Goal: Task Accomplishment & Management: Manage account settings

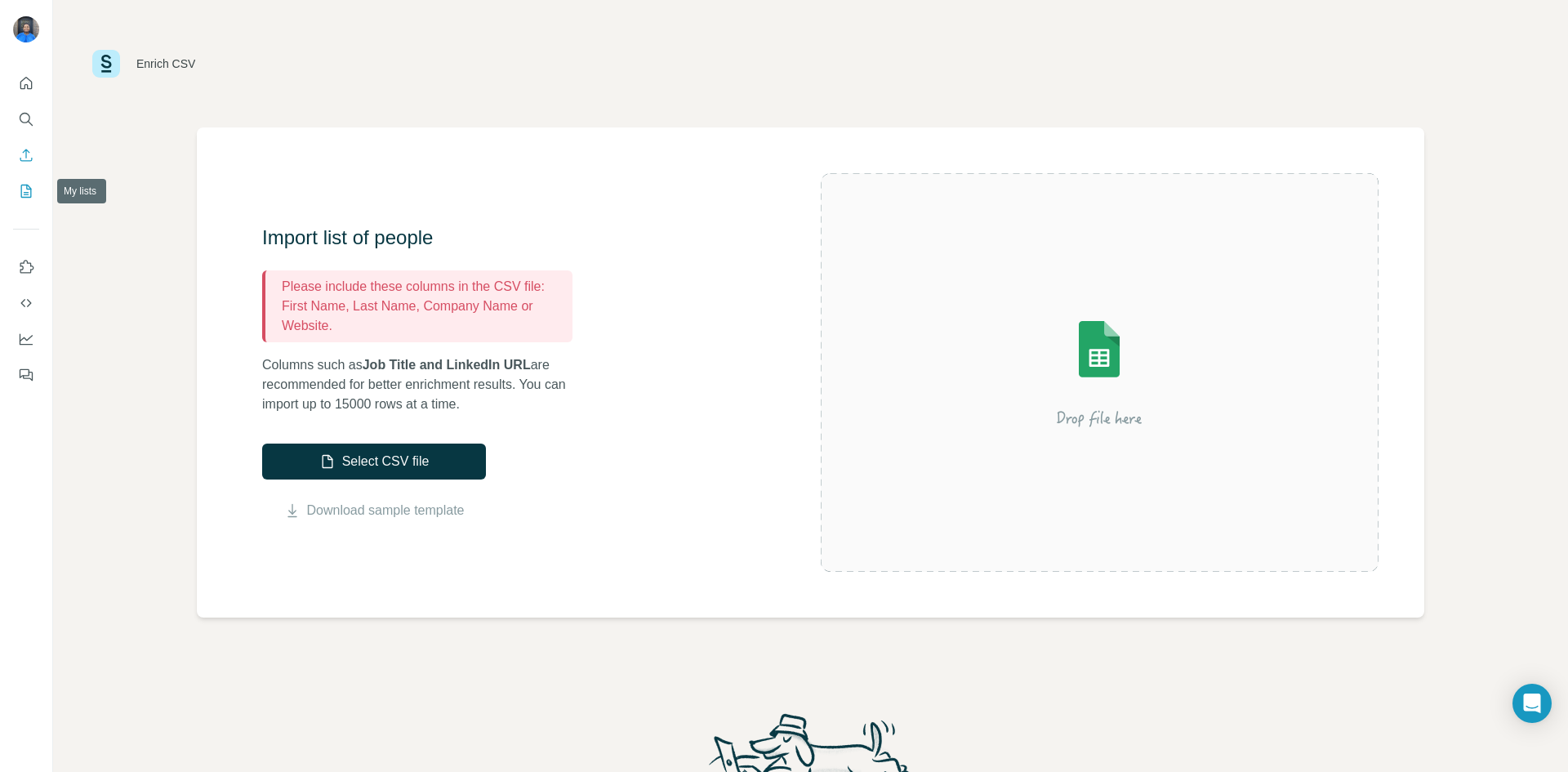
click at [32, 200] on button "My lists" at bounding box center [26, 192] width 26 height 29
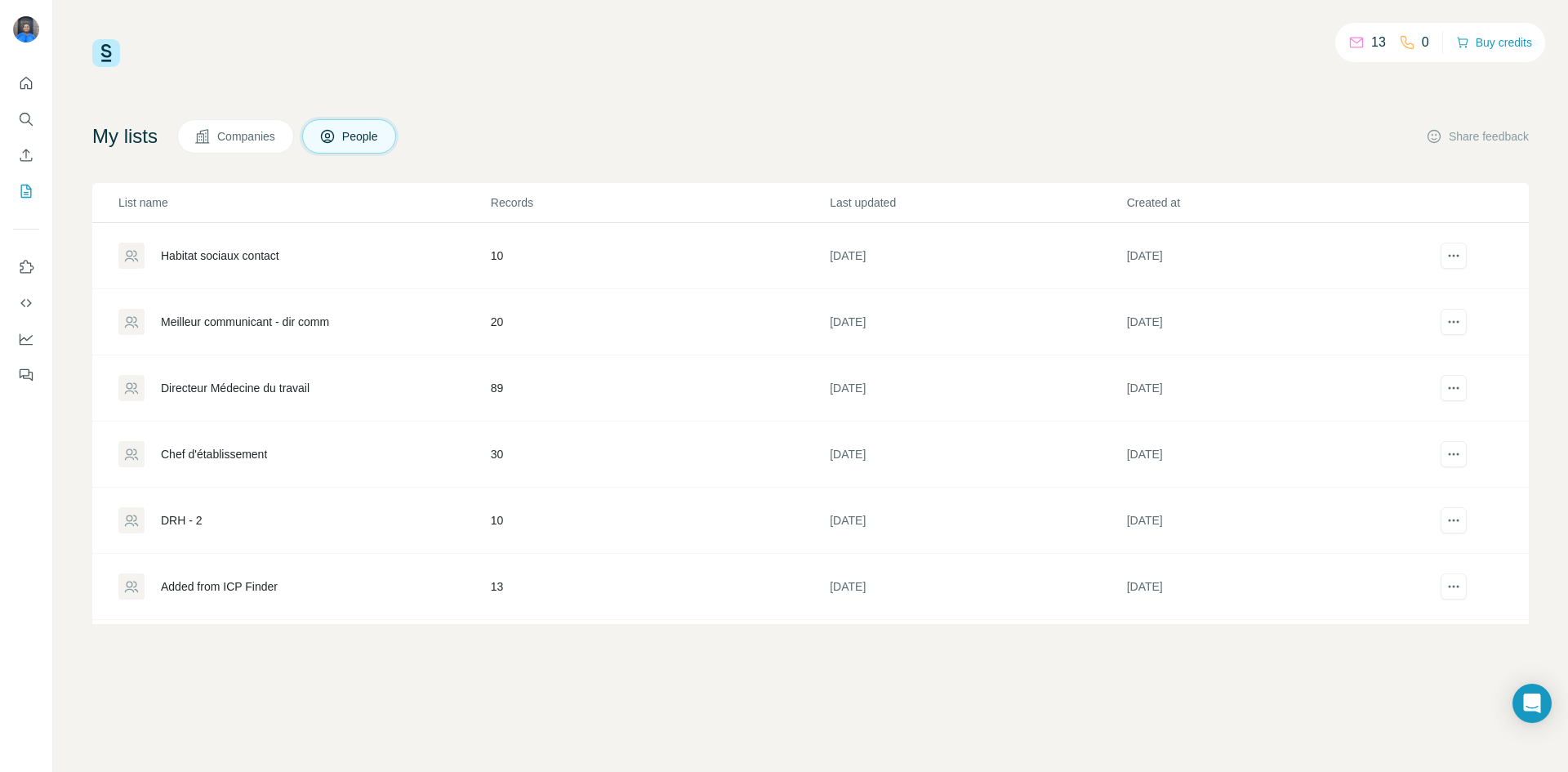
click at [250, 250] on div "Habitat sociaux contact" at bounding box center [220, 256] width 119 height 17
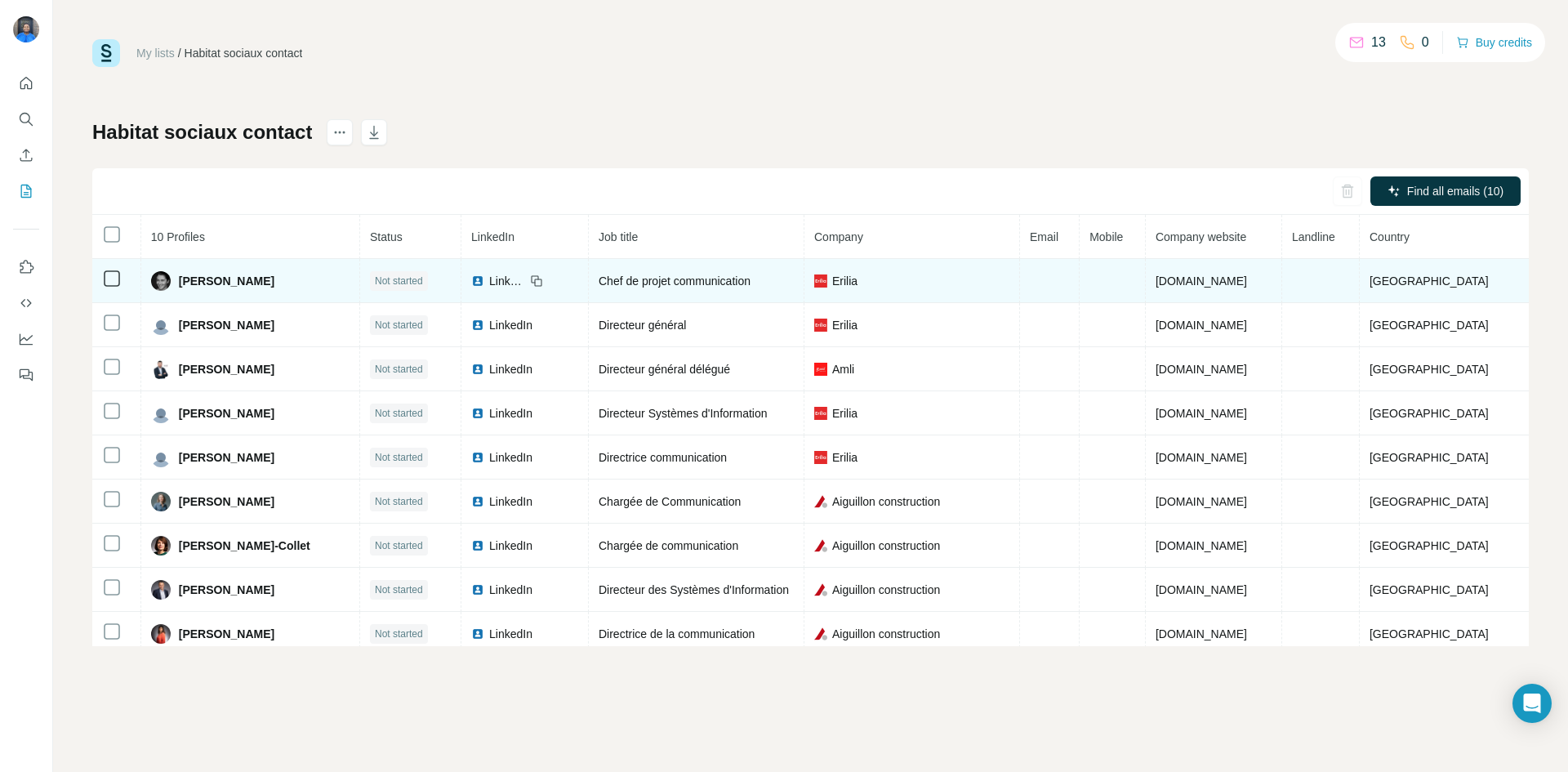
click at [525, 279] on span "LinkedIn" at bounding box center [506, 281] width 36 height 17
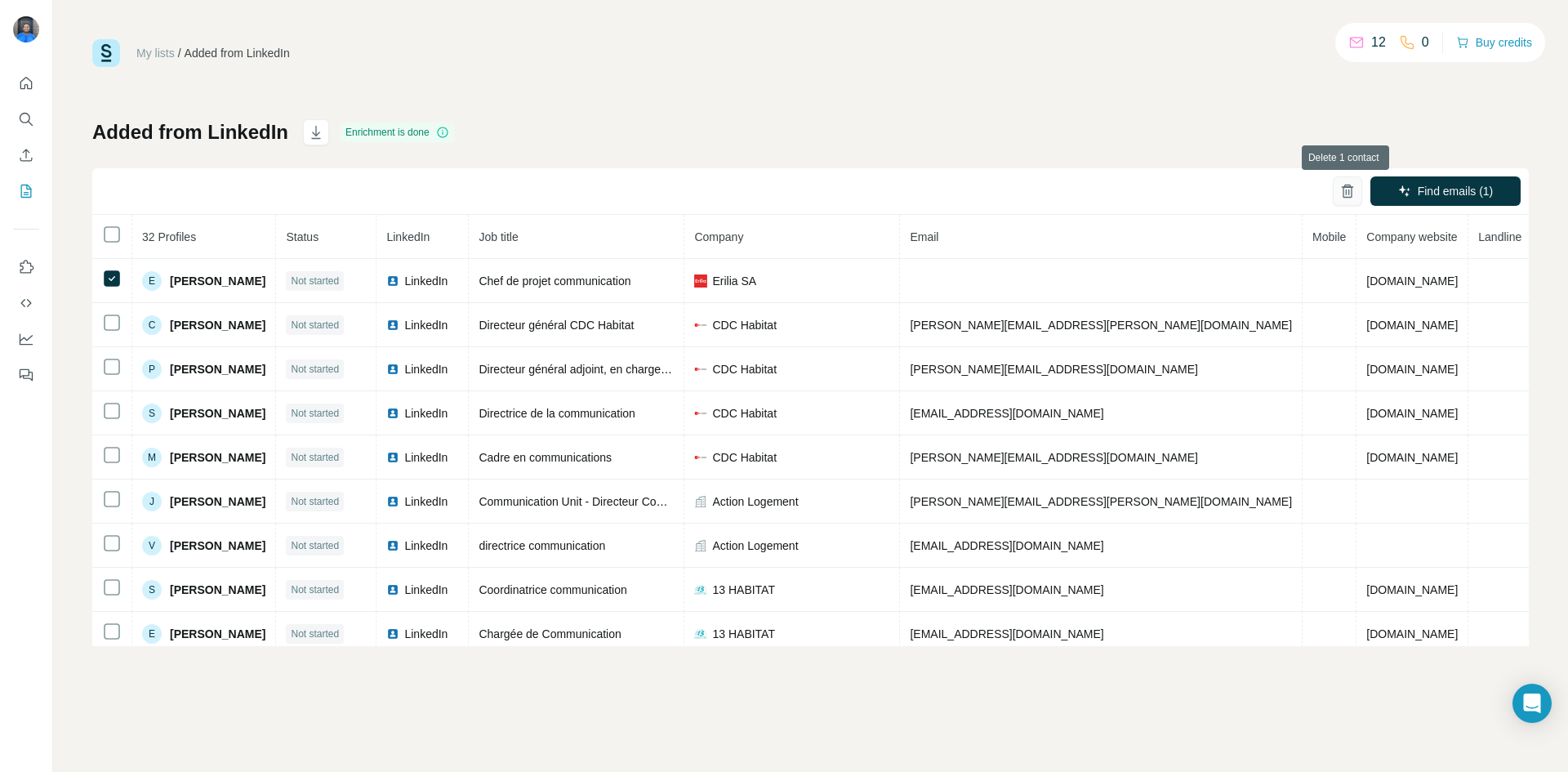
click at [1353, 189] on icon "button" at bounding box center [1348, 192] width 17 height 17
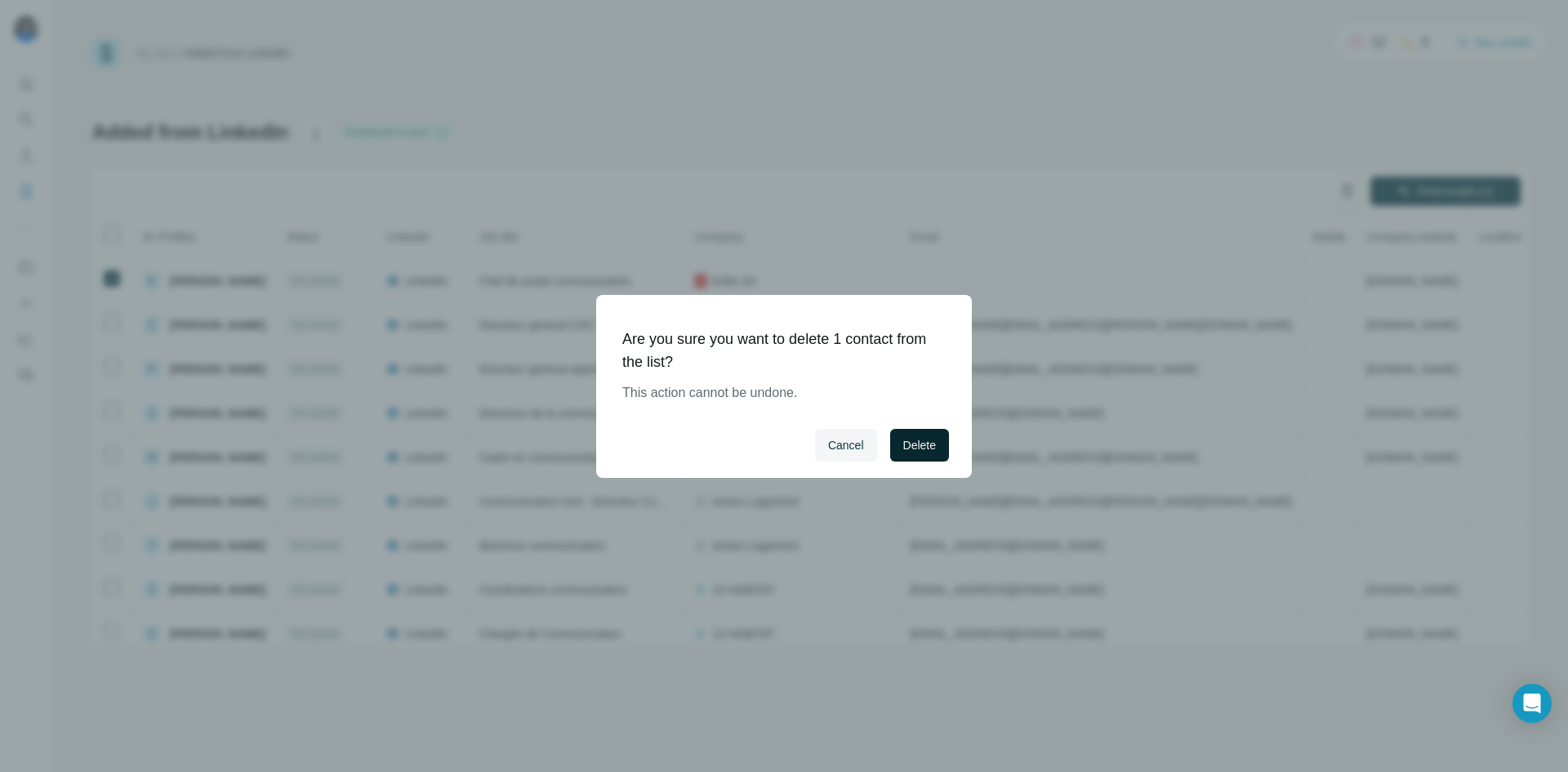
click at [930, 441] on span "Delete" at bounding box center [919, 446] width 32 height 17
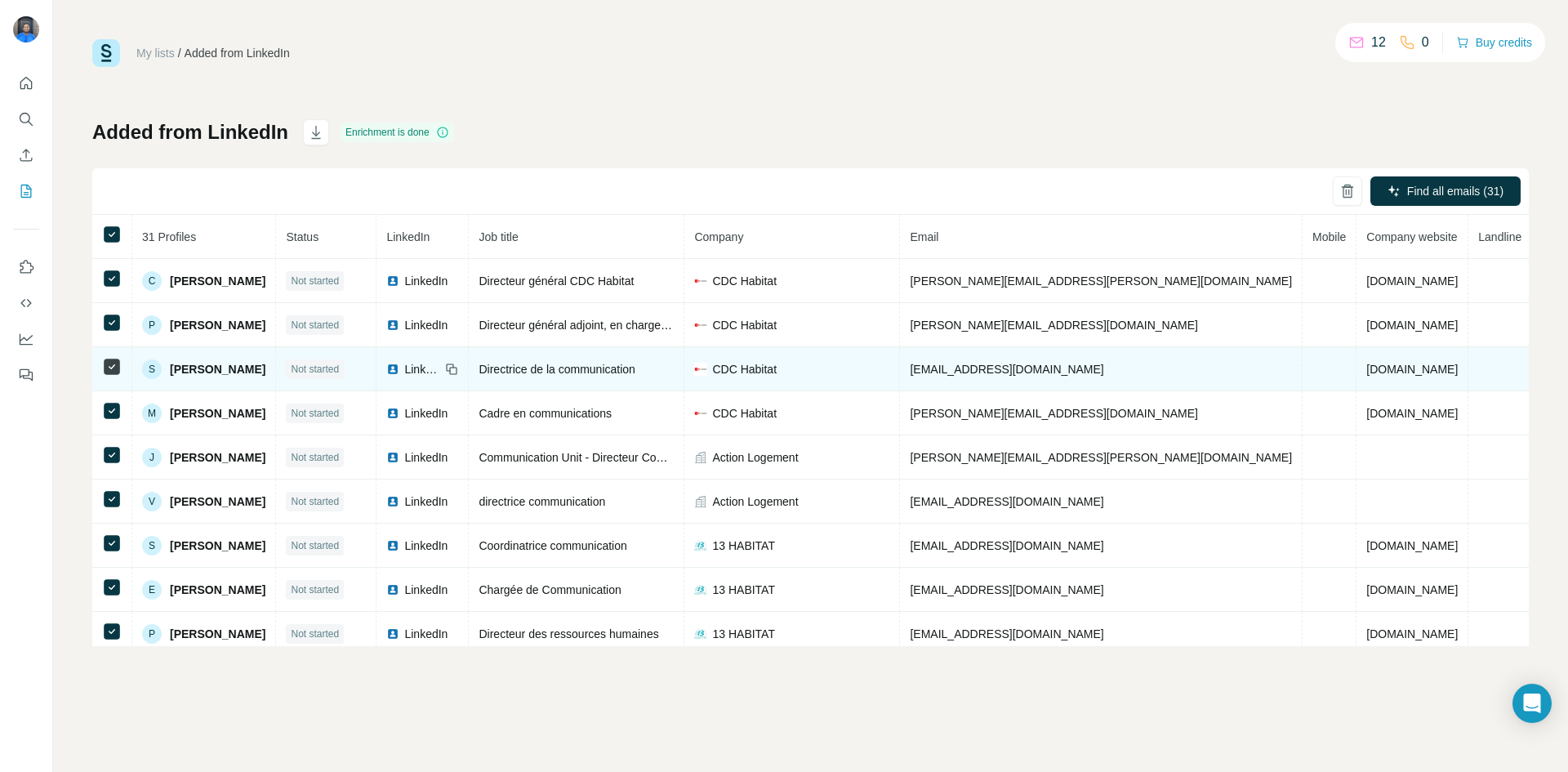
drag, startPoint x: 121, startPoint y: 238, endPoint x: 1140, endPoint y: 373, distance: 1027.9
click at [1140, 373] on td "[EMAIL_ADDRESS][DOMAIN_NAME]" at bounding box center [1101, 369] width 402 height 44
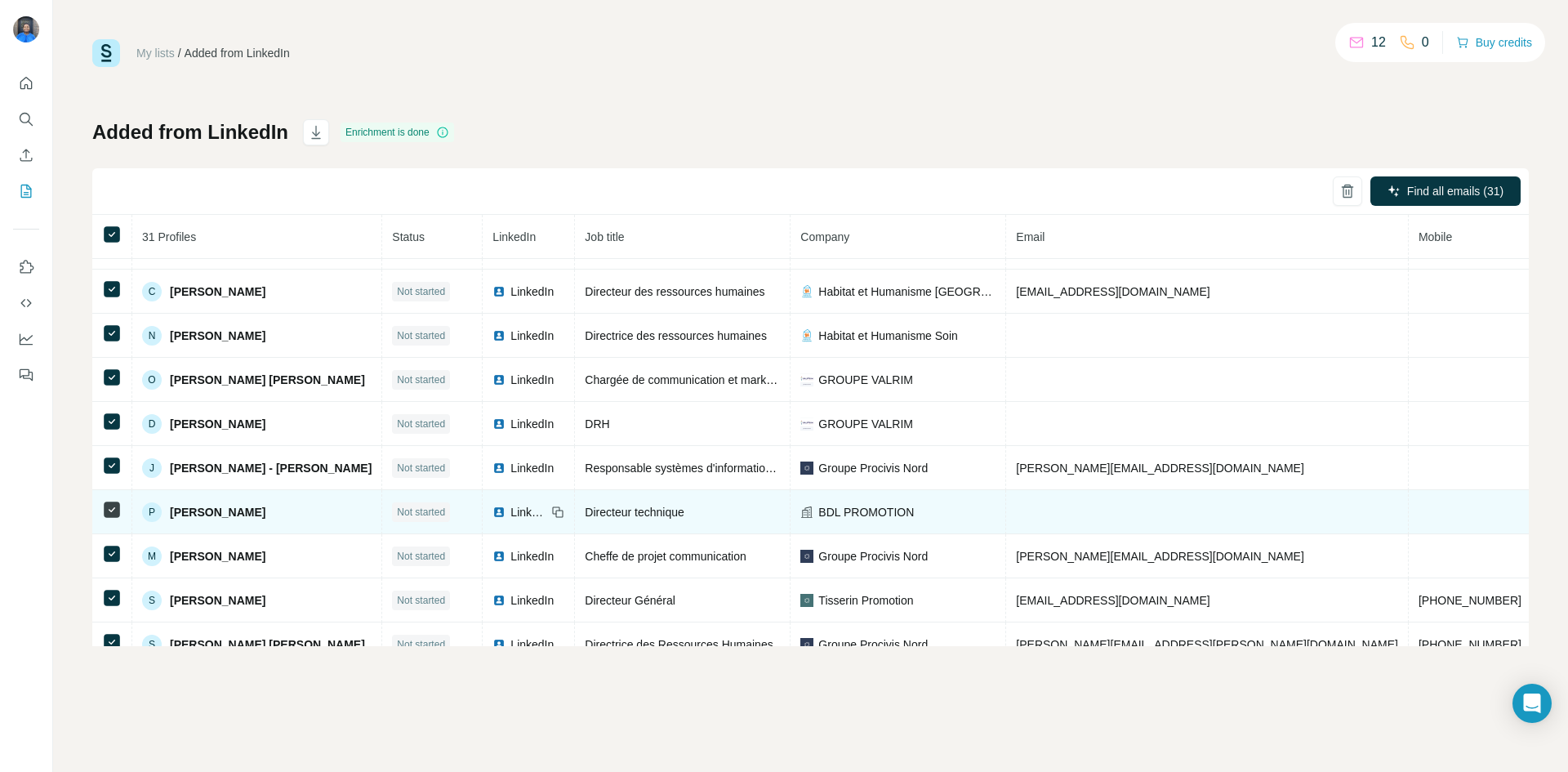
scroll to position [945, 0]
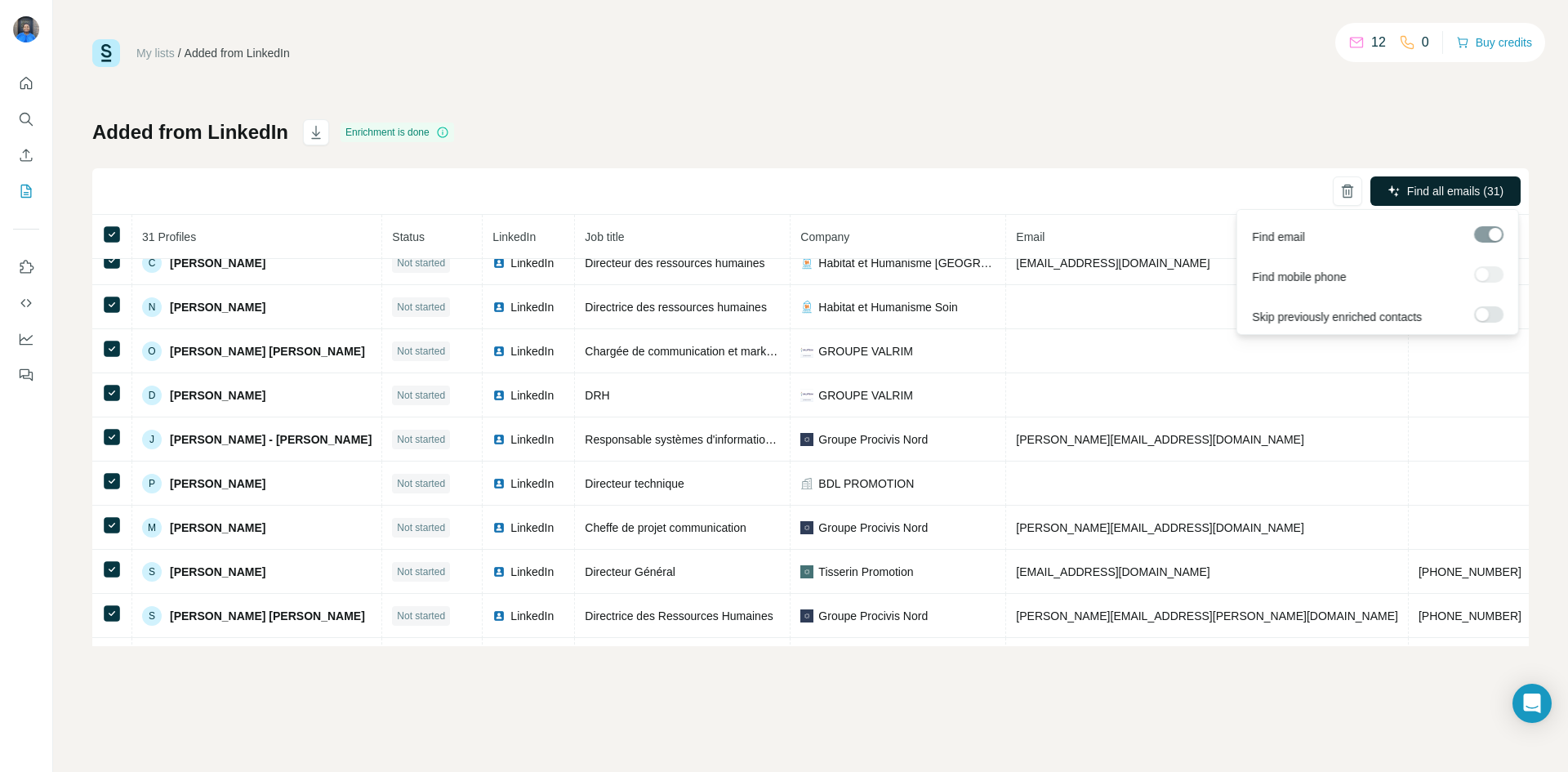
click at [1447, 198] on span "Find all emails (31)" at bounding box center [1456, 192] width 97 height 17
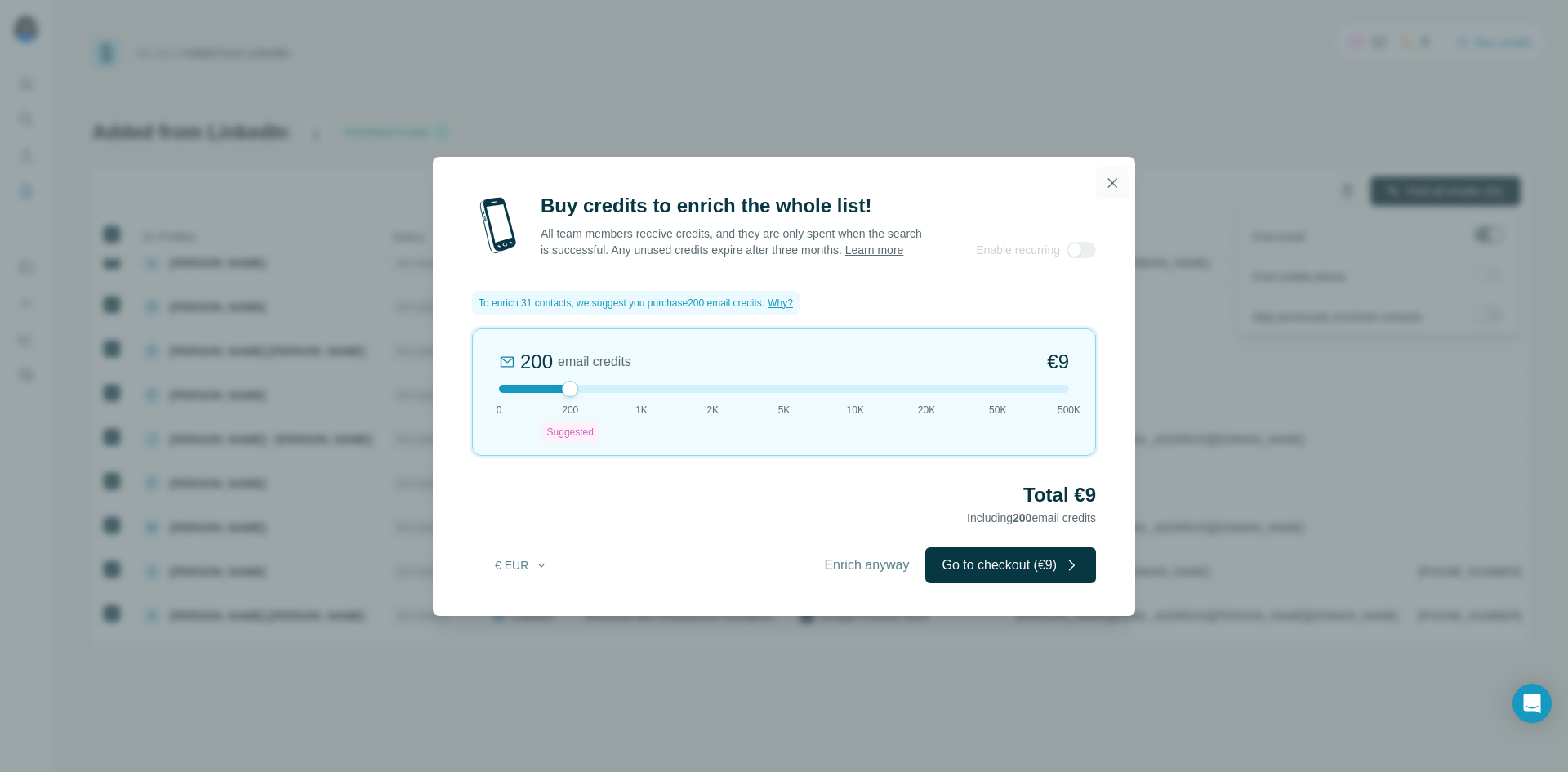
click at [1109, 175] on icon "button" at bounding box center [1112, 183] width 17 height 17
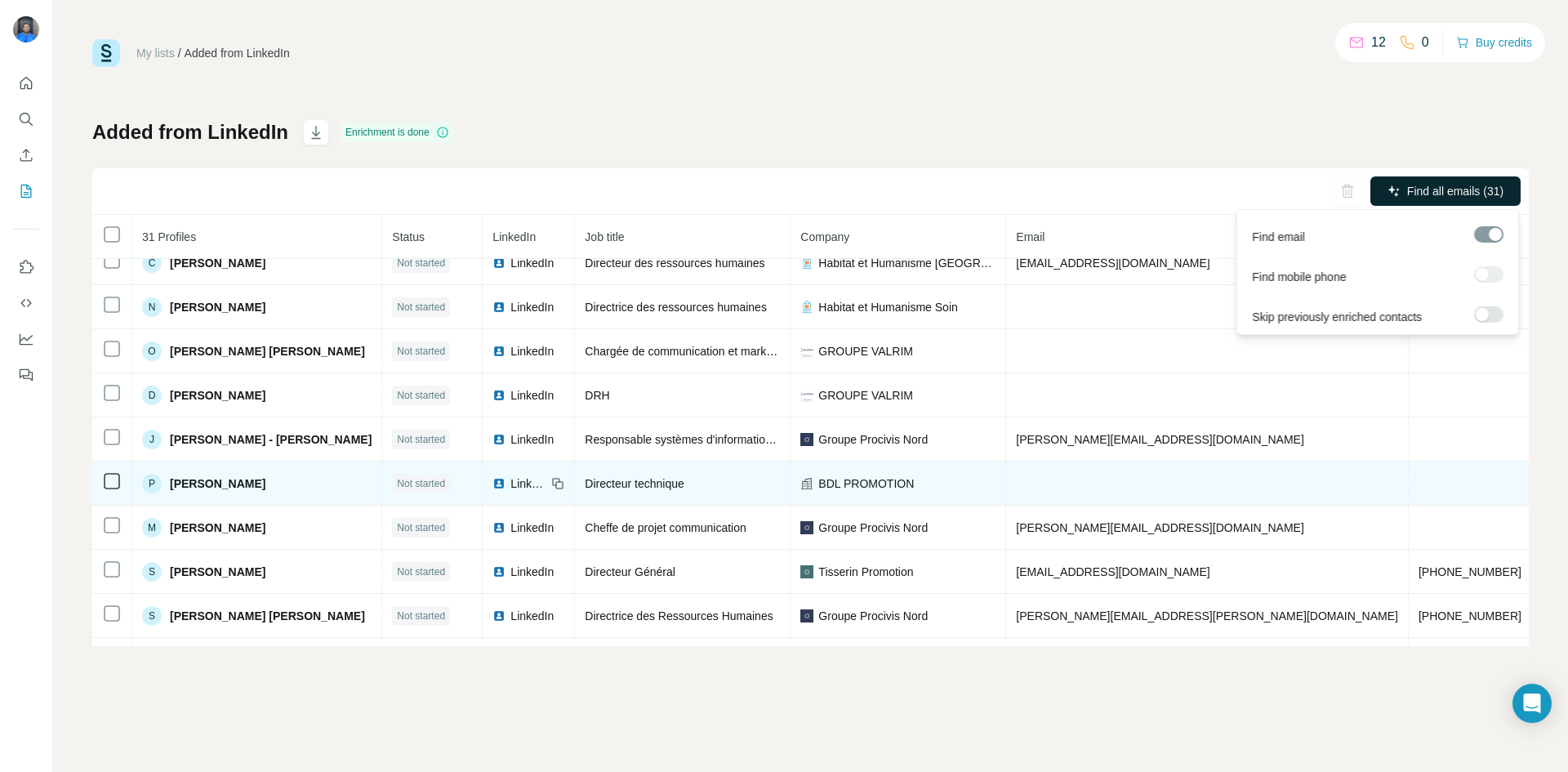
click at [120, 482] on icon at bounding box center [111, 481] width 19 height 19
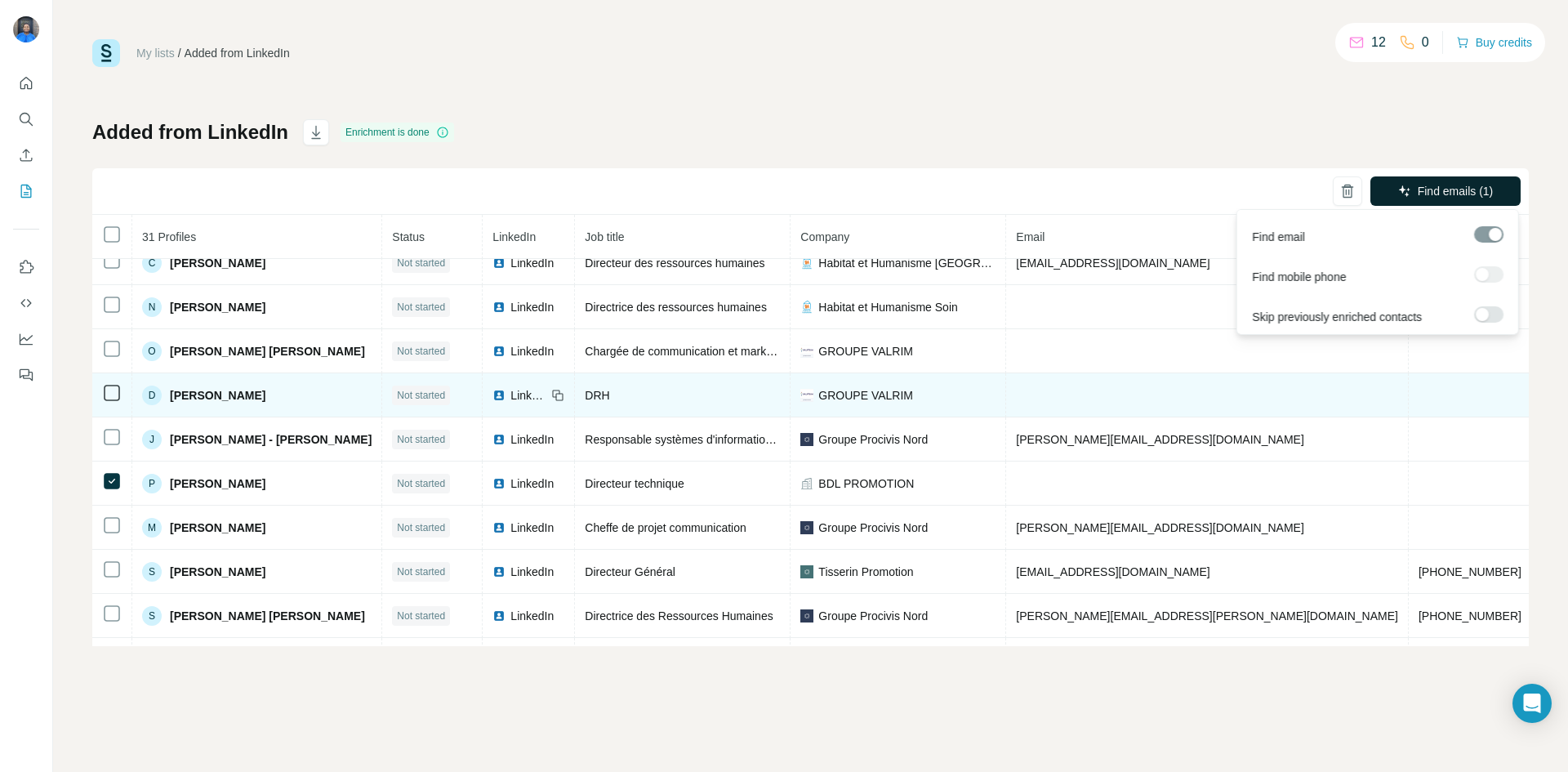
click at [120, 384] on icon at bounding box center [111, 392] width 19 height 19
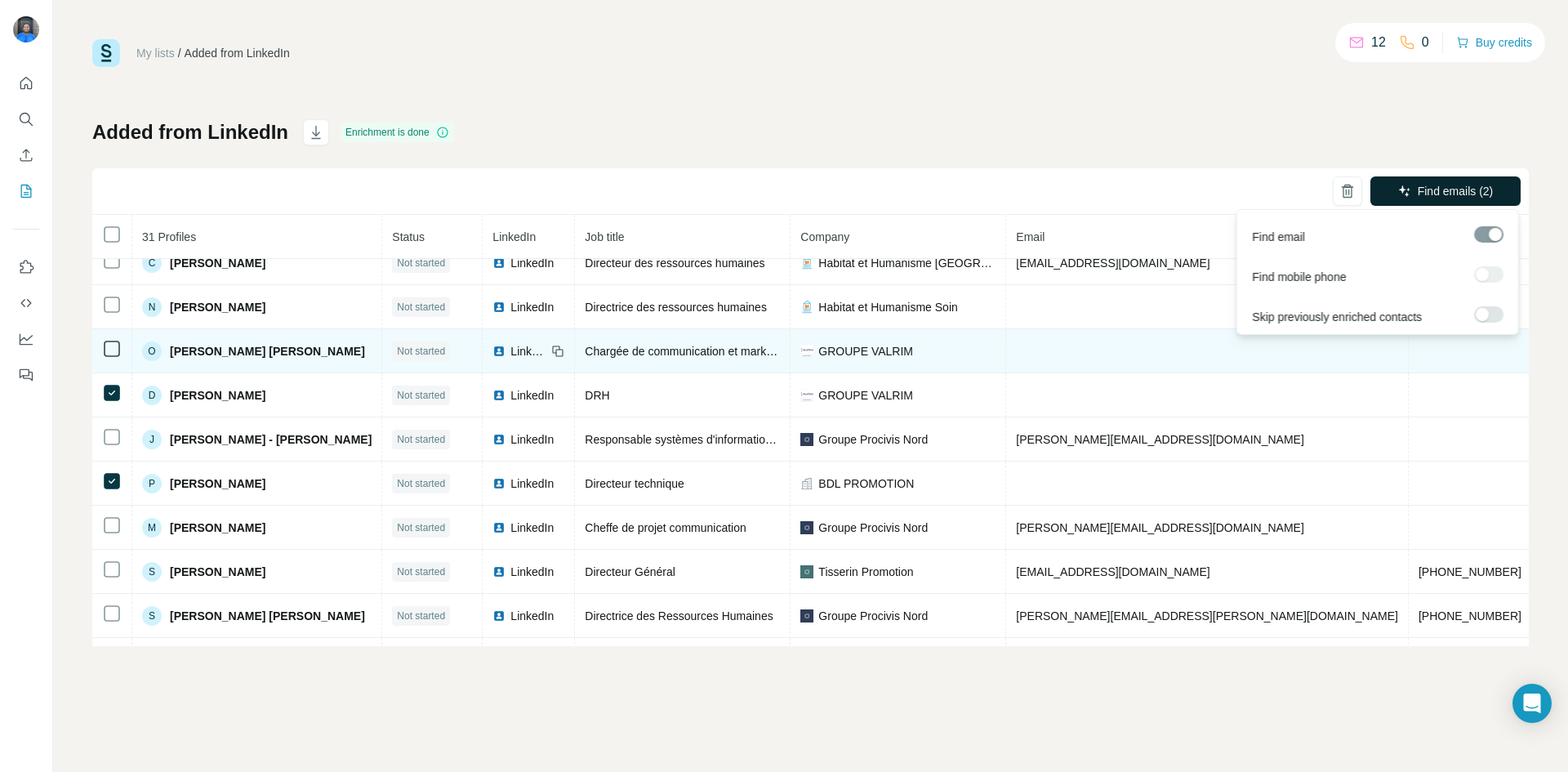
click at [120, 351] on icon at bounding box center [111, 348] width 19 height 19
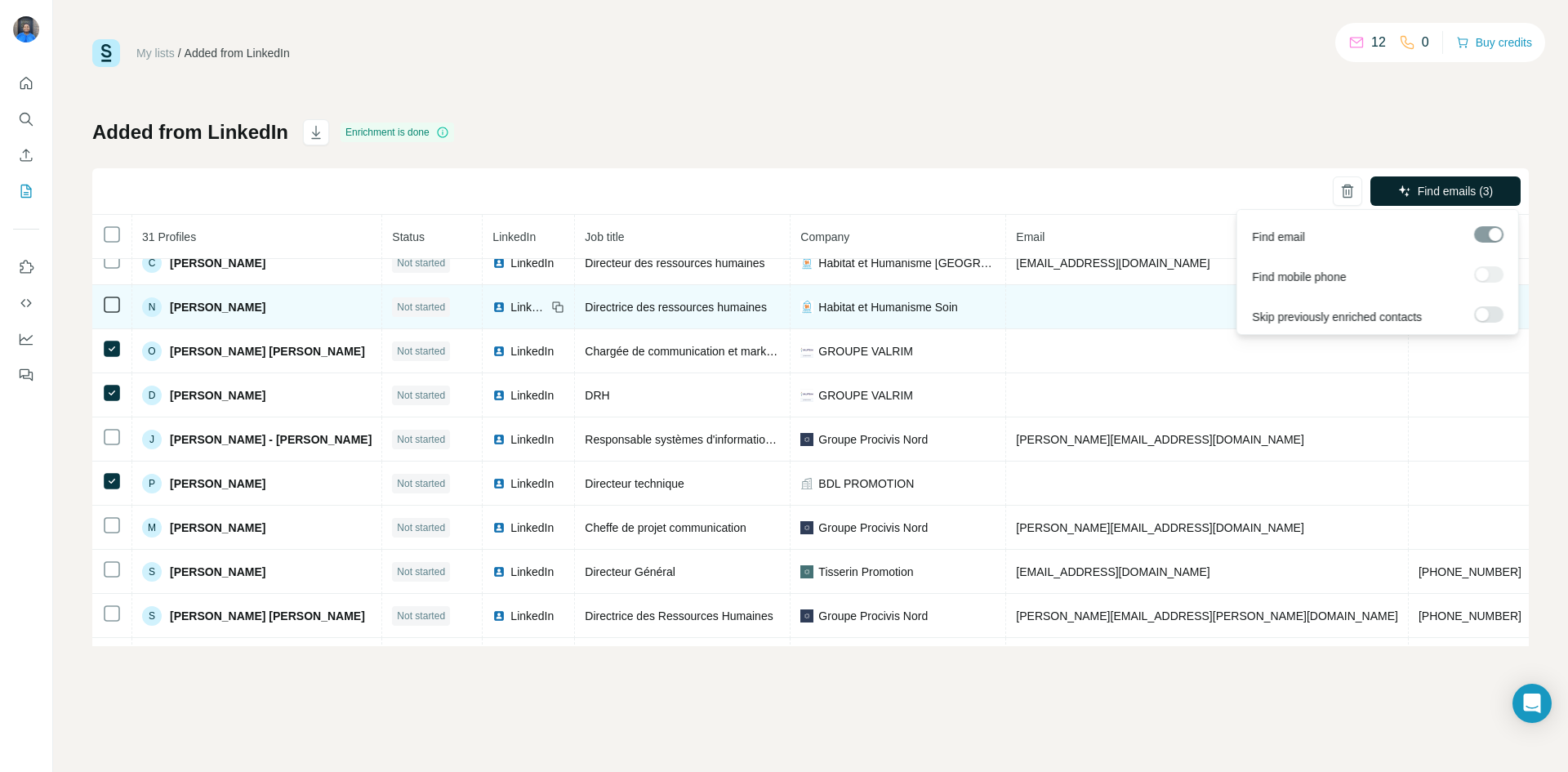
click at [116, 313] on icon at bounding box center [111, 304] width 19 height 19
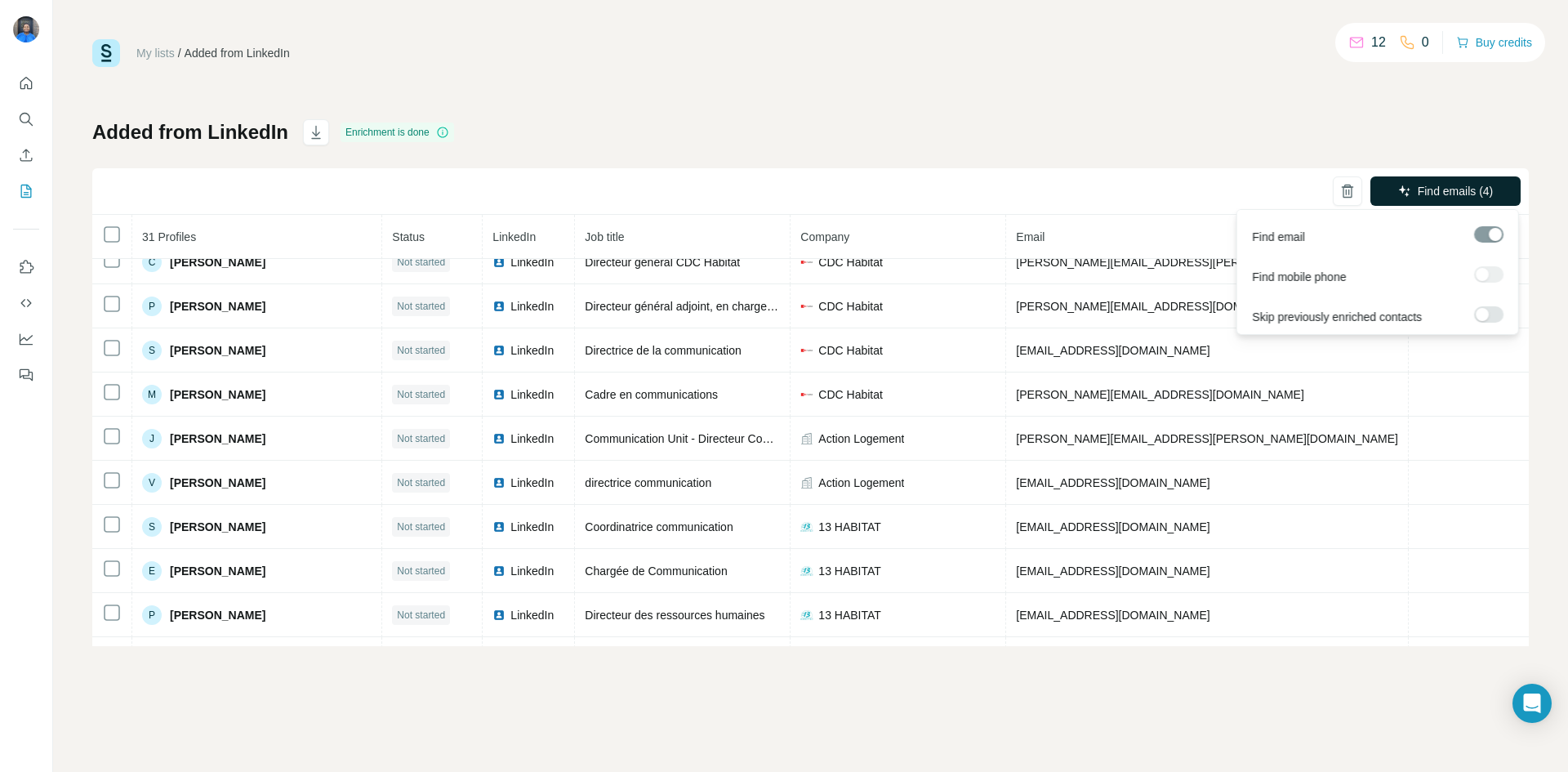
scroll to position [0, 0]
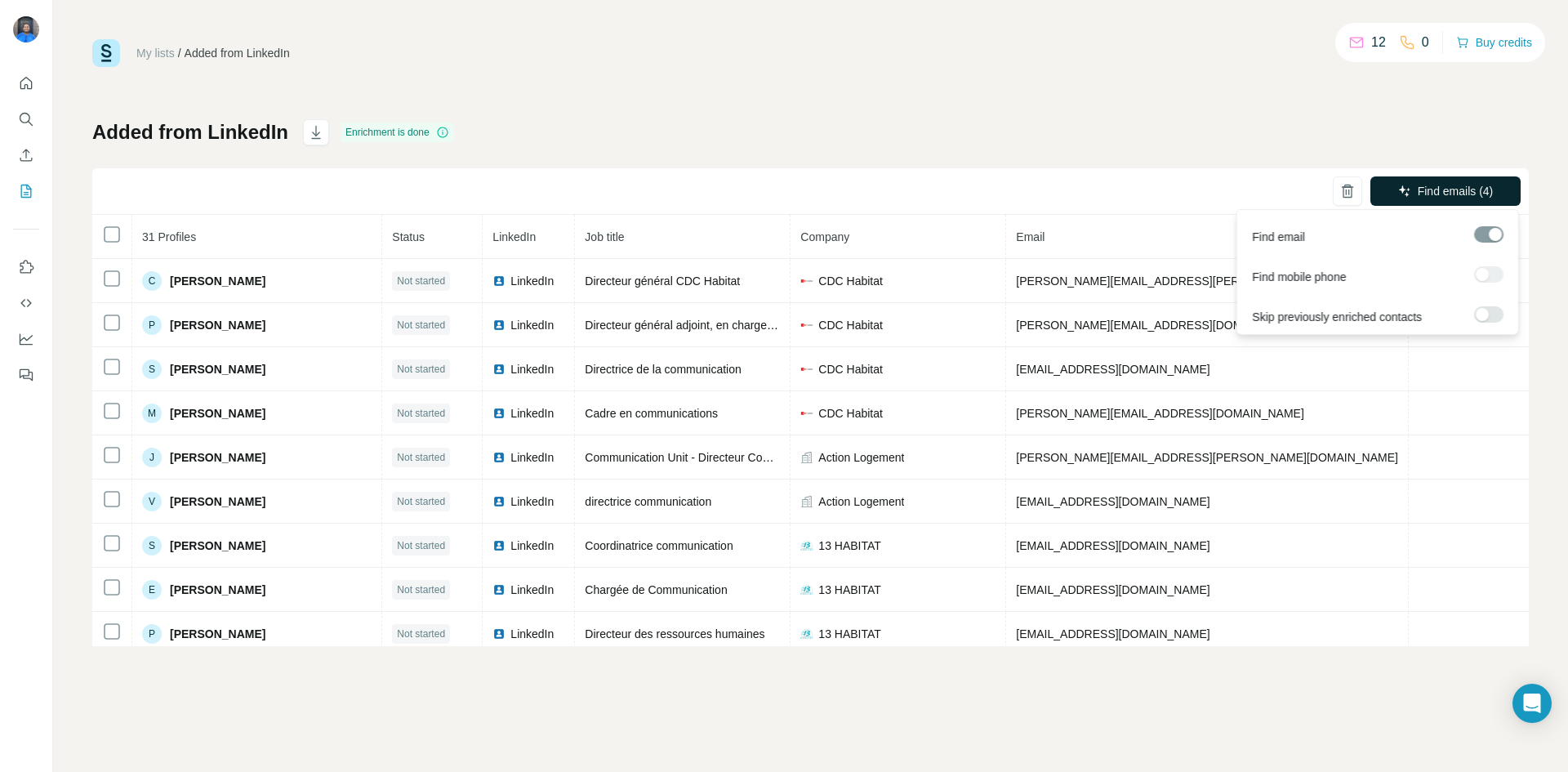
click at [1489, 179] on button "Find emails (4)" at bounding box center [1446, 192] width 150 height 29
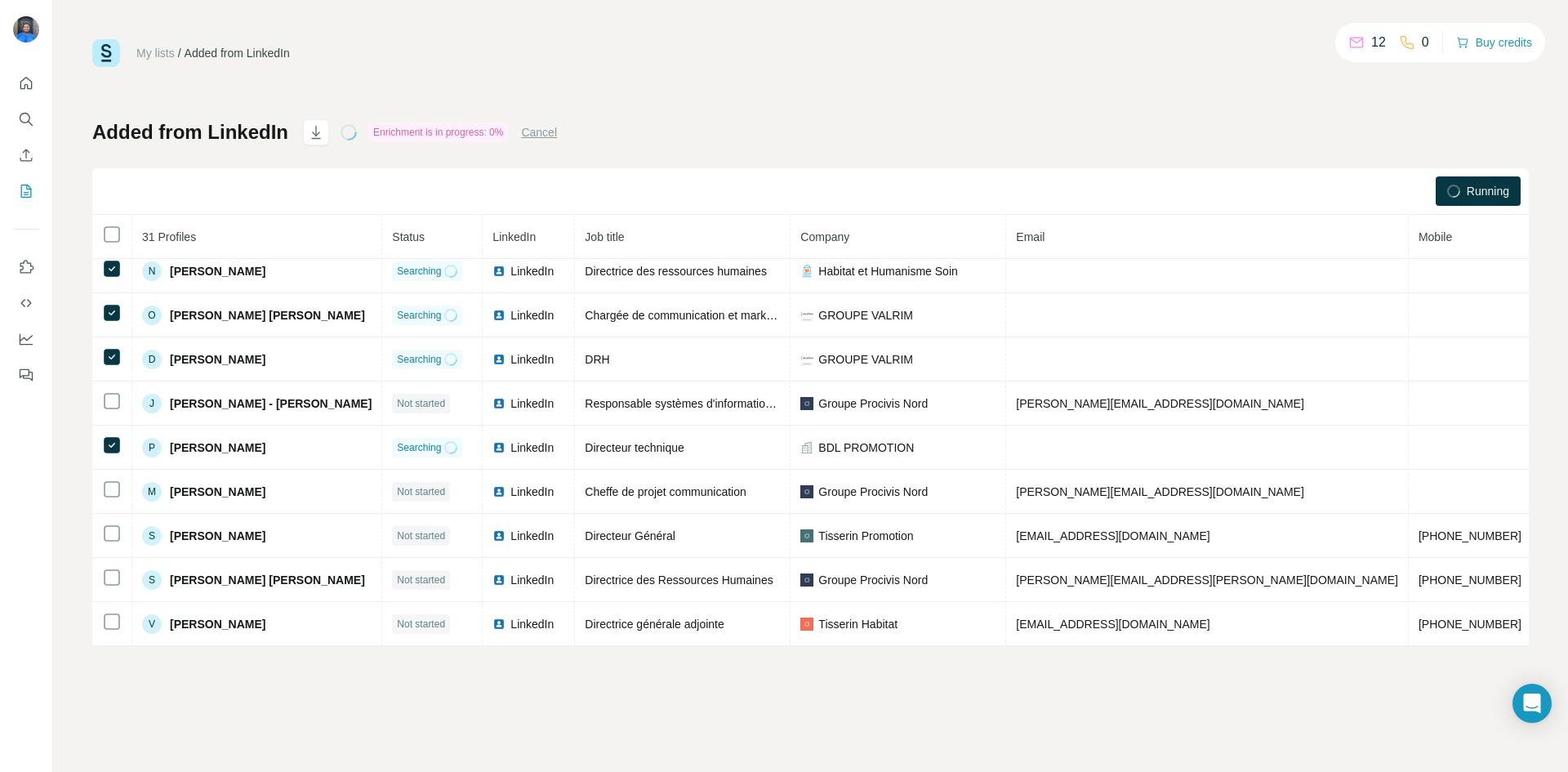
scroll to position [988, 0]
click at [28, 127] on icon "Search" at bounding box center [27, 120] width 17 height 17
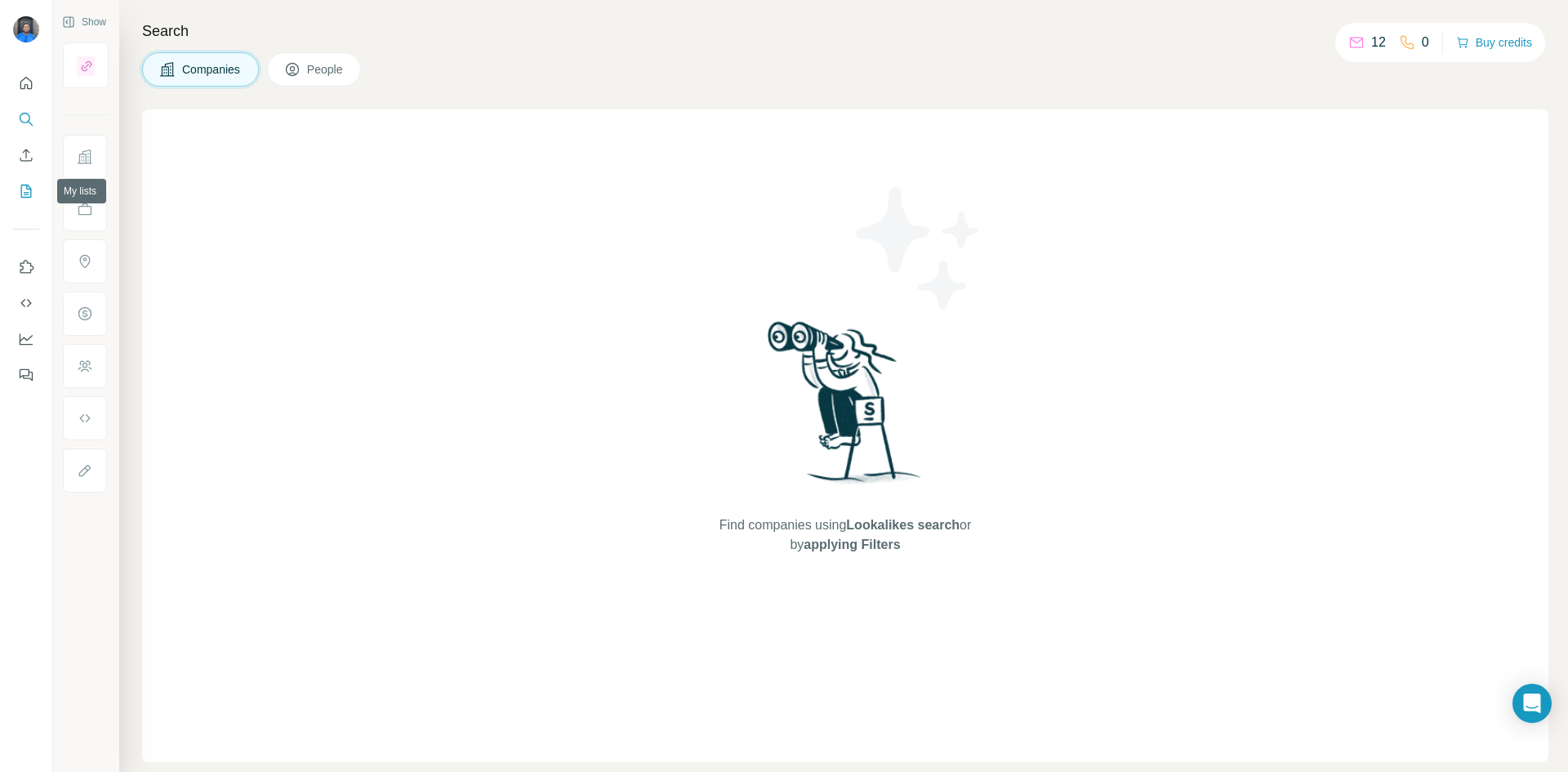
click at [28, 190] on icon "My lists" at bounding box center [28, 190] width 8 height 11
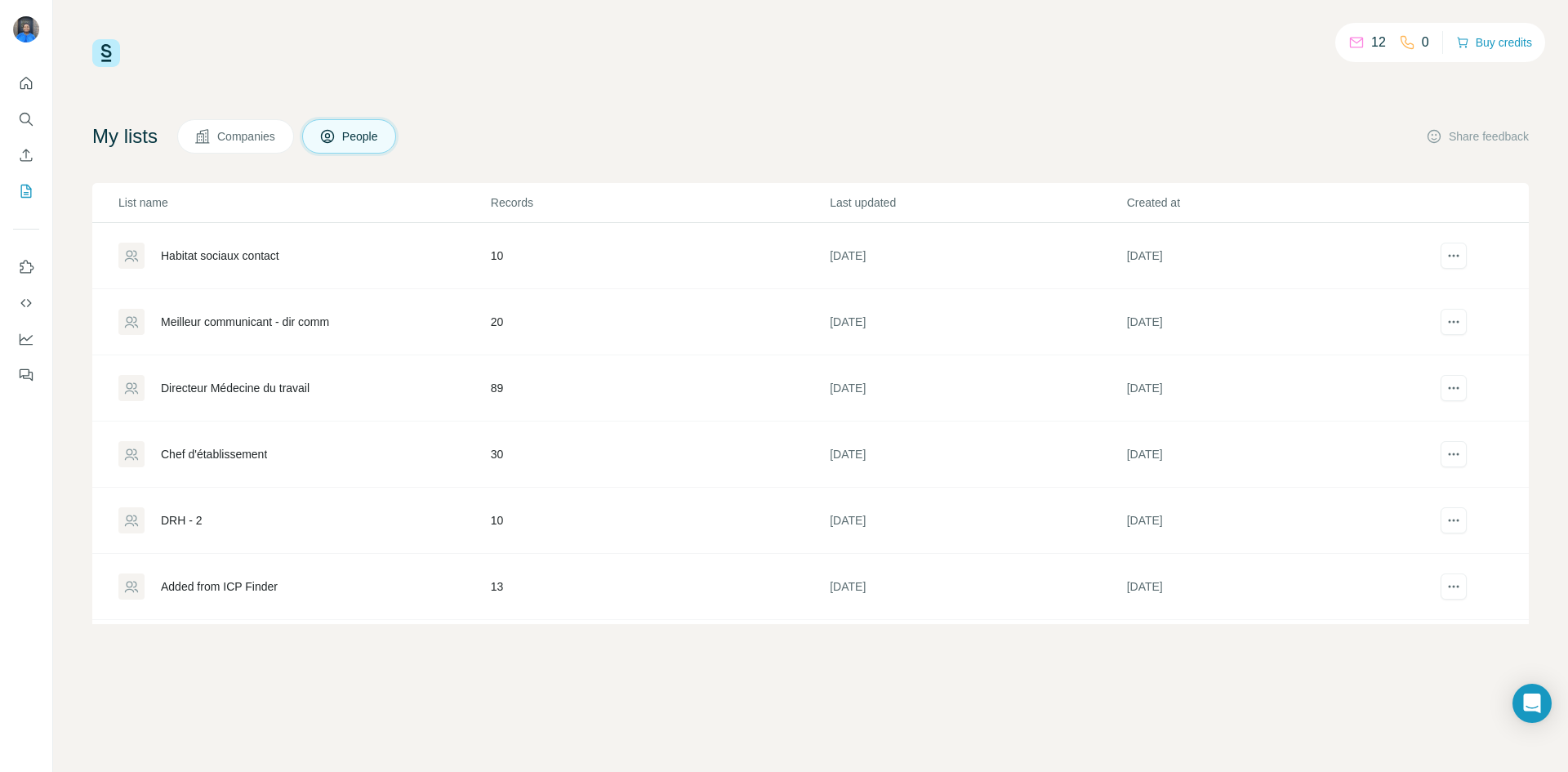
click at [266, 144] on span "Companies" at bounding box center [247, 136] width 60 height 17
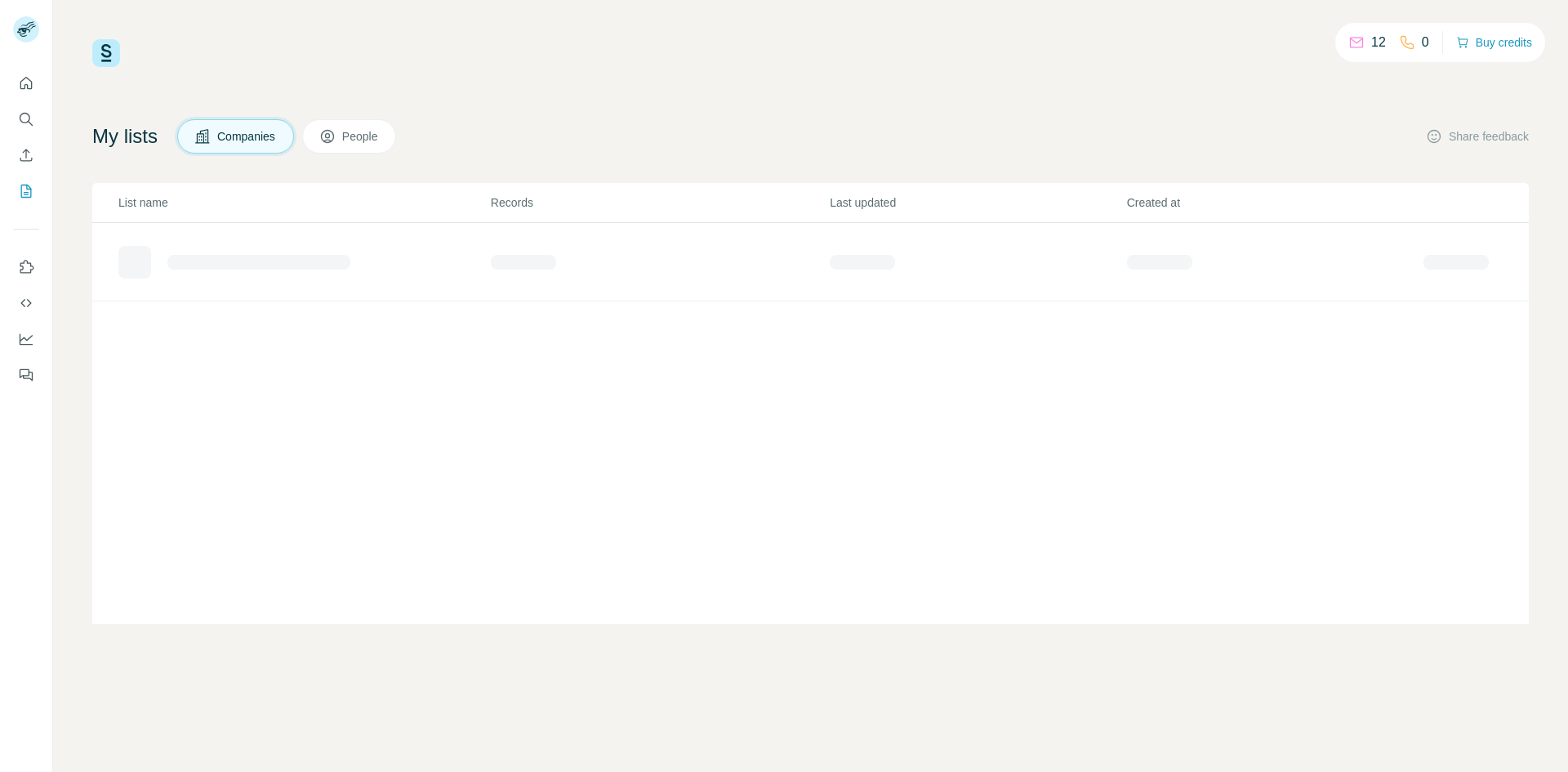
click at [327, 138] on button "People" at bounding box center [349, 136] width 95 height 34
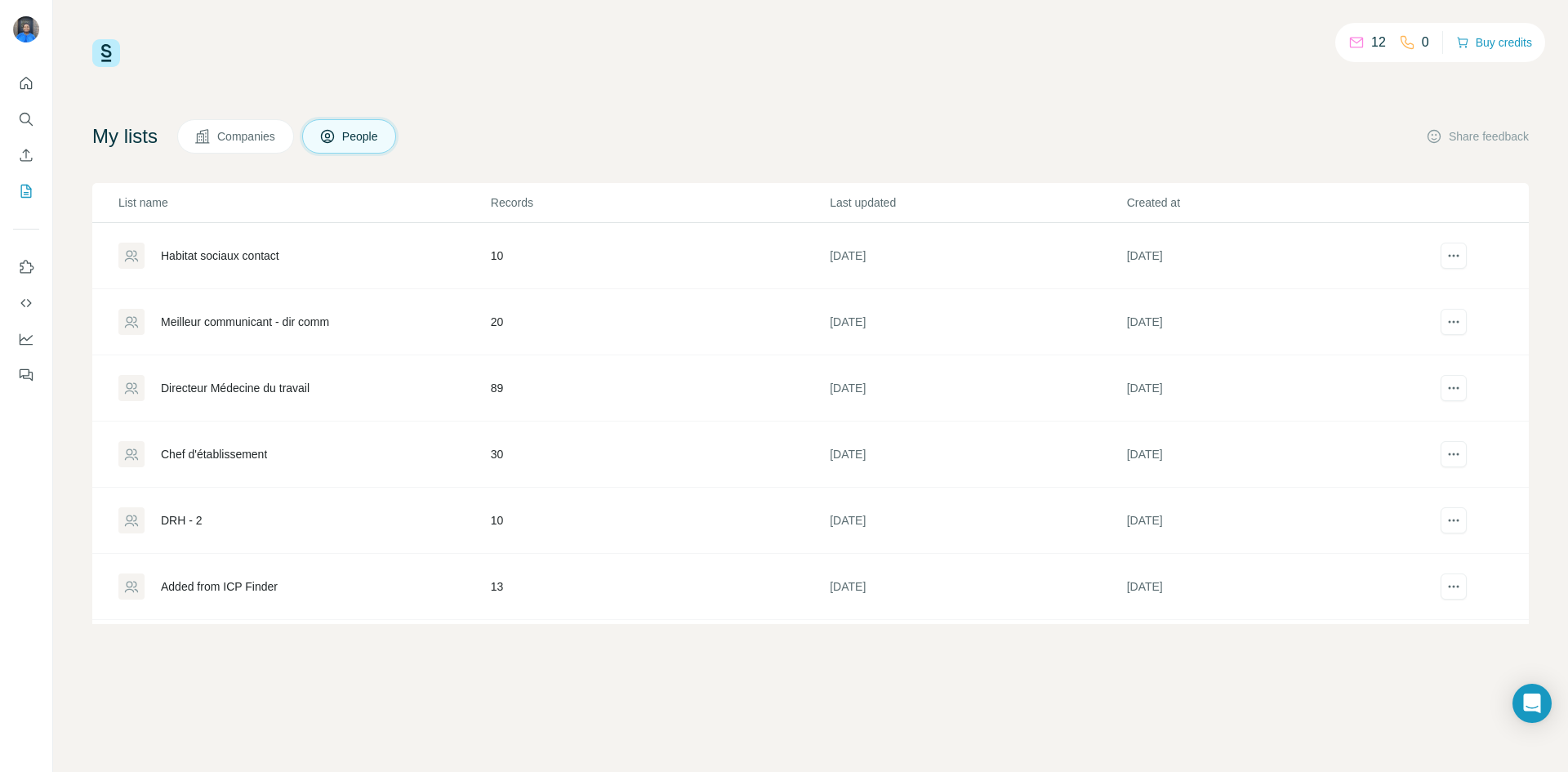
click at [256, 279] on td "Habitat sociaux contact" at bounding box center [291, 256] width 398 height 66
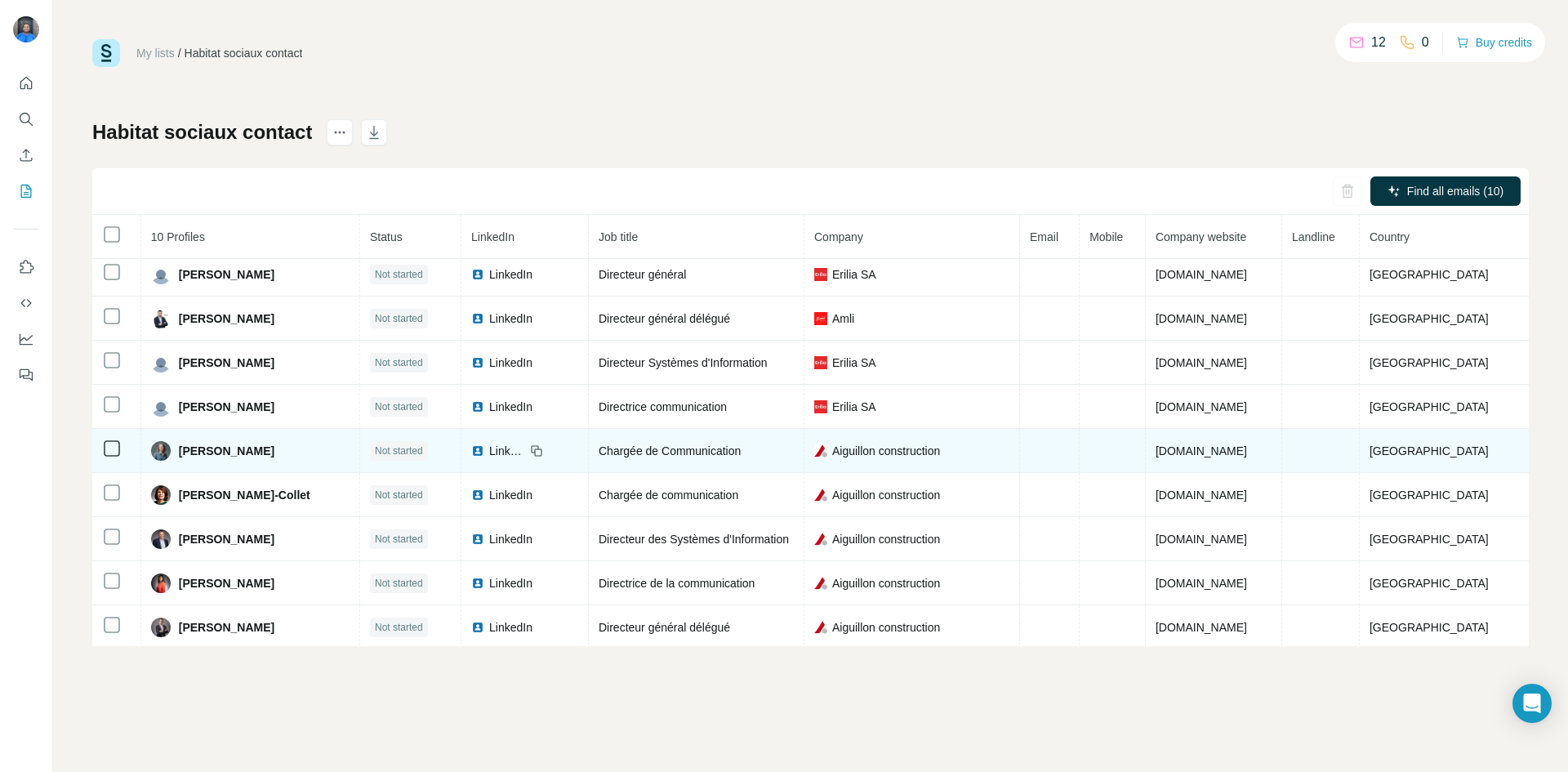
scroll to position [54, 0]
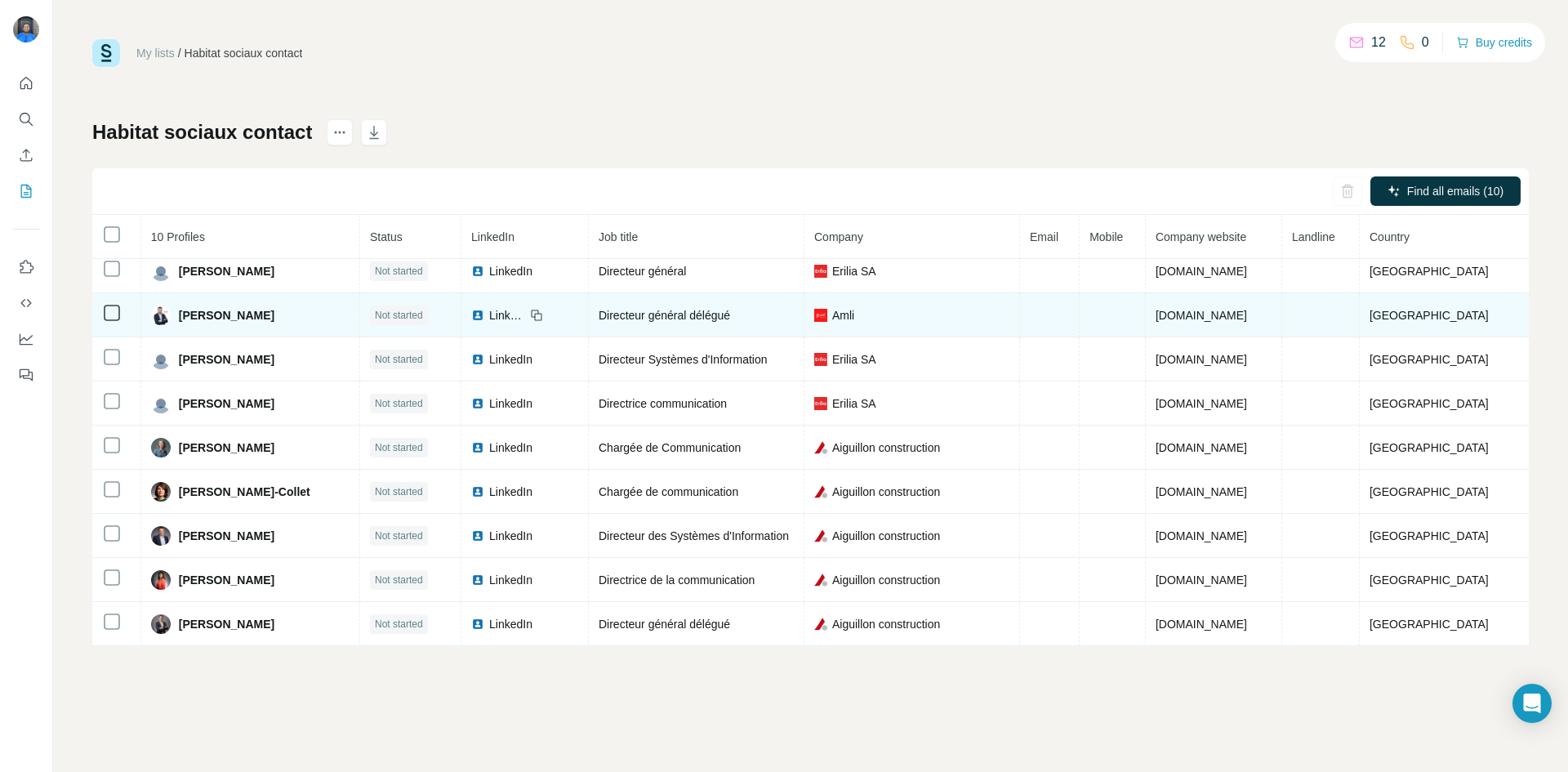
click at [514, 322] on span "LinkedIn" at bounding box center [506, 316] width 36 height 17
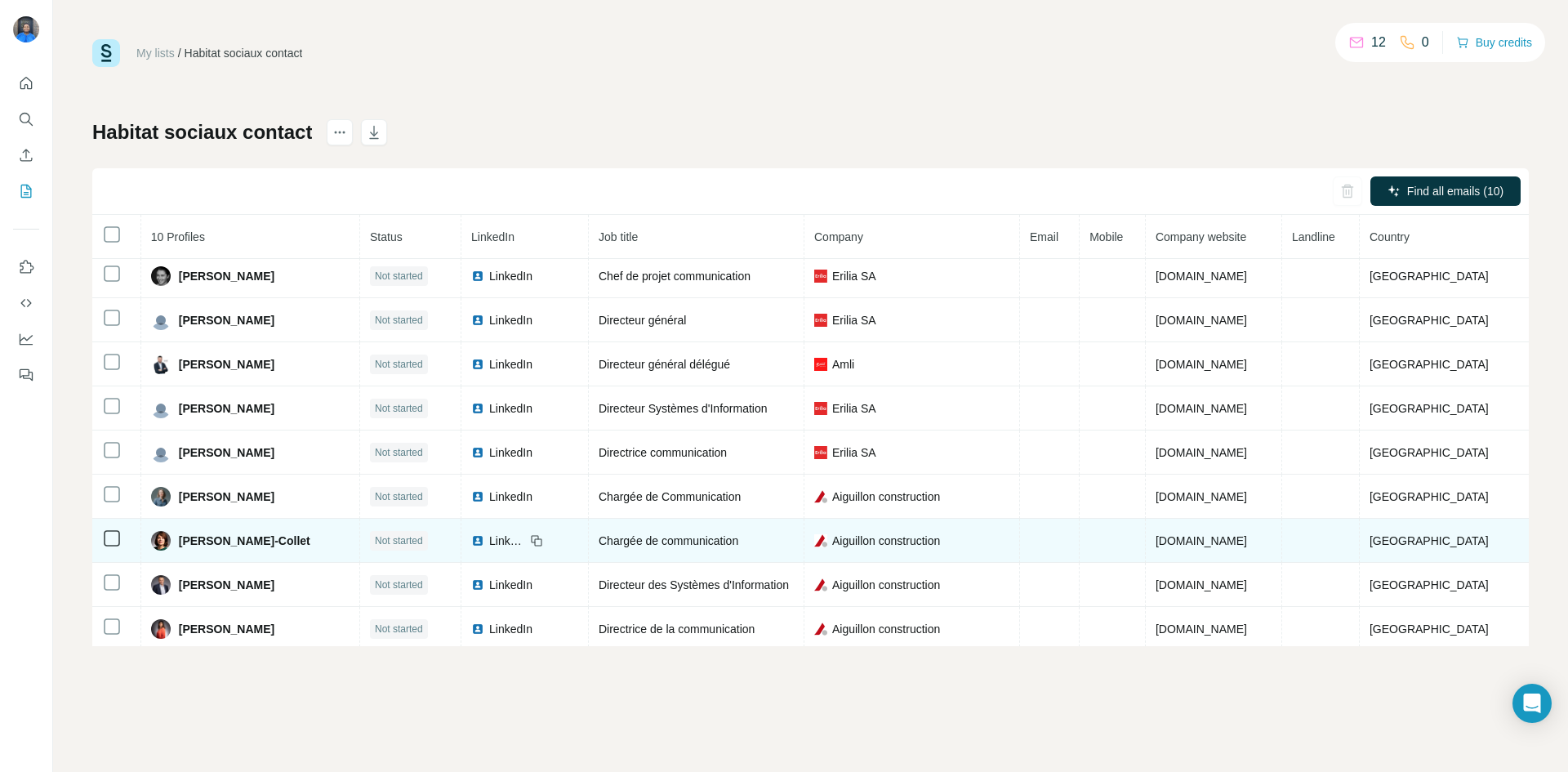
scroll to position [0, 0]
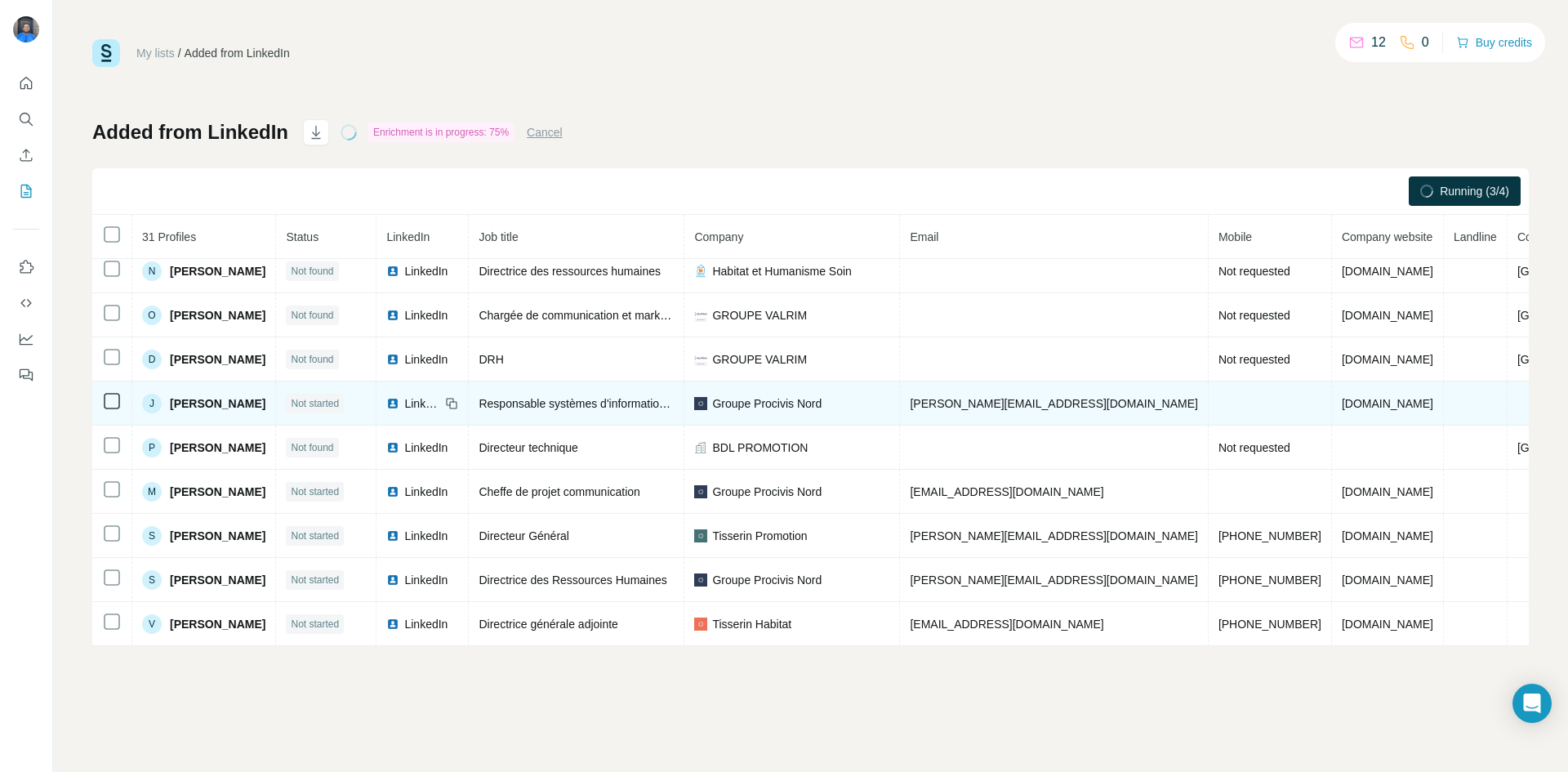
scroll to position [988, 0]
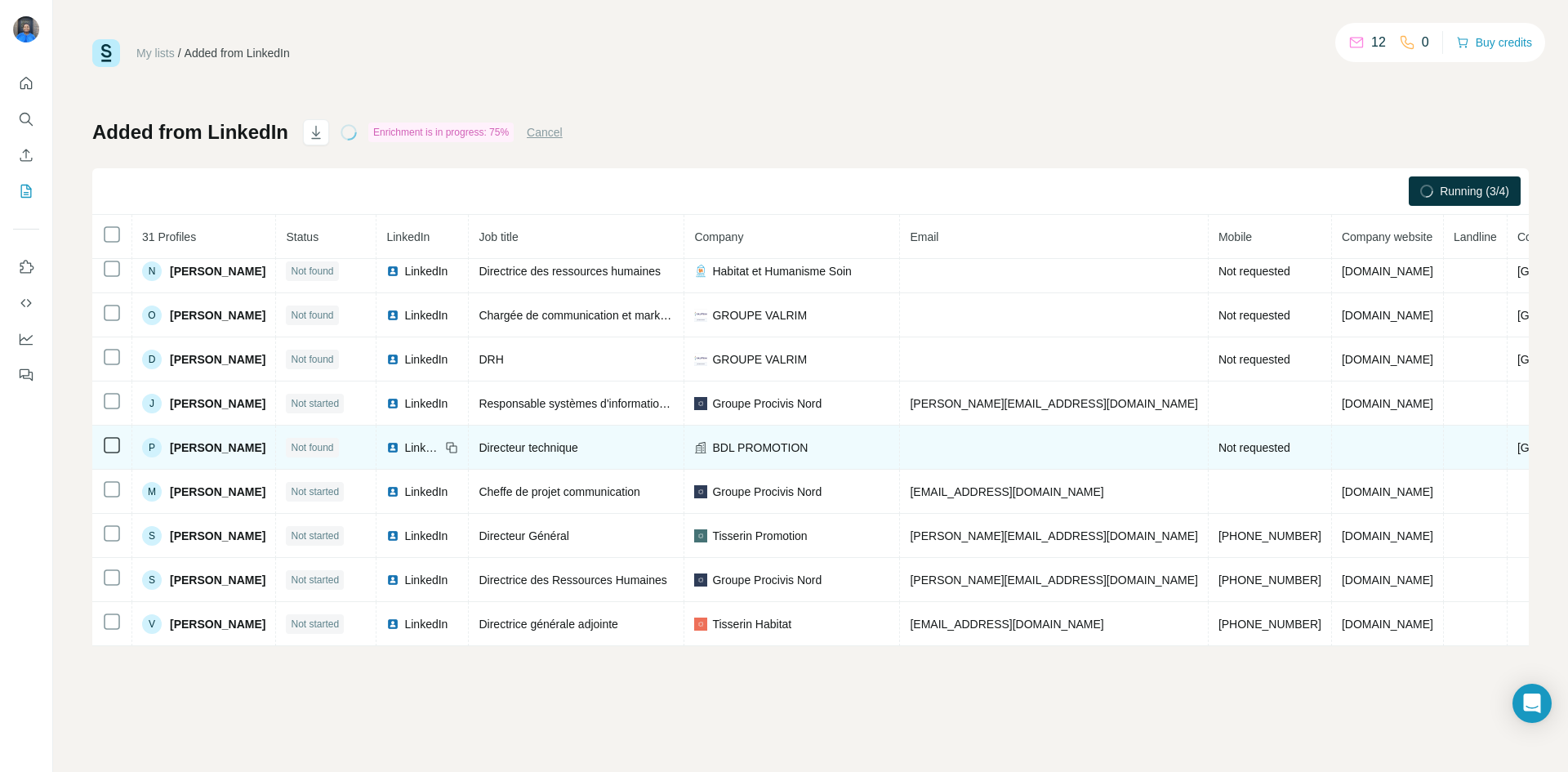
click at [194, 441] on span "[PERSON_NAME]" at bounding box center [218, 448] width 96 height 17
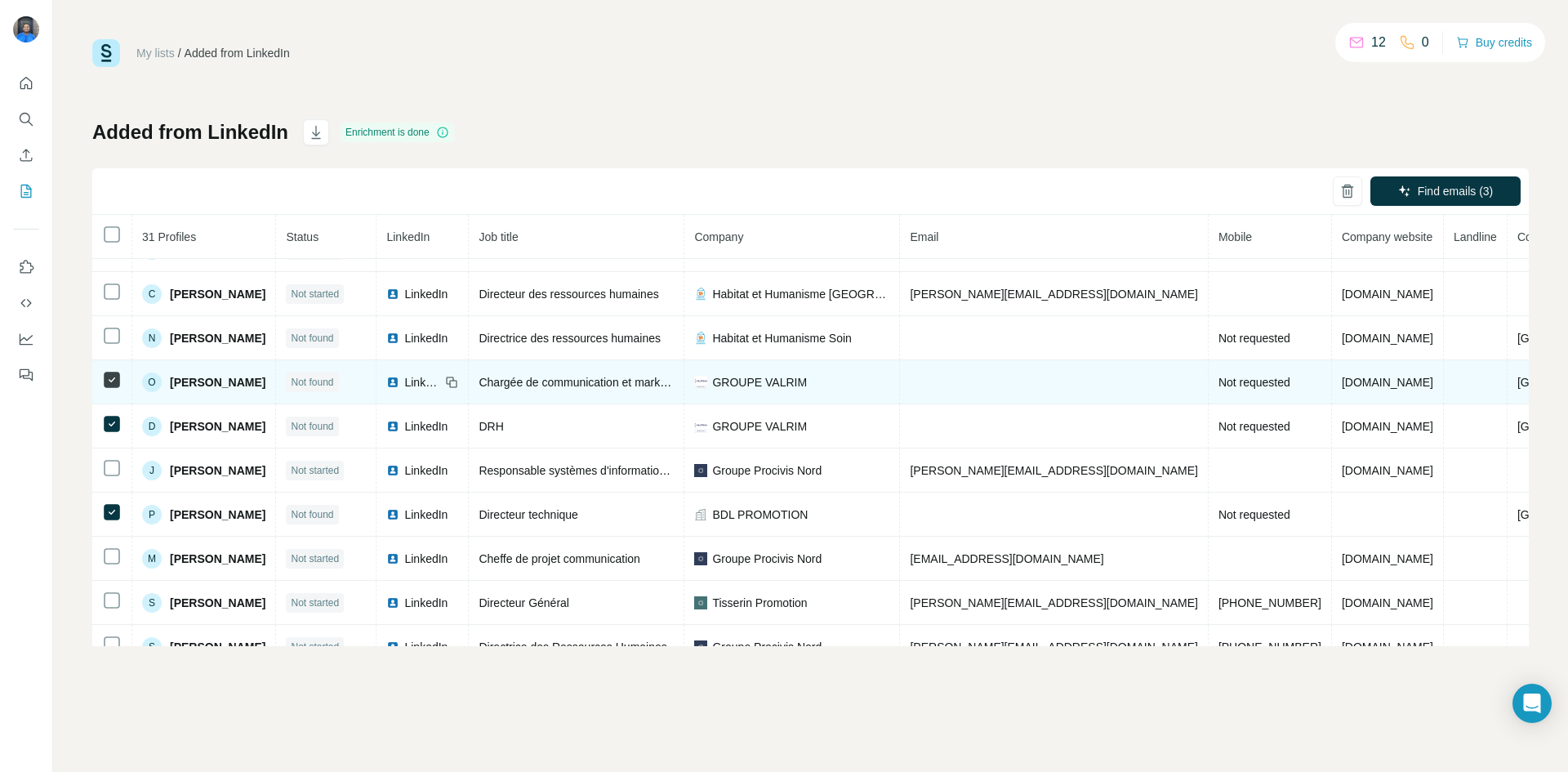
scroll to position [907, 0]
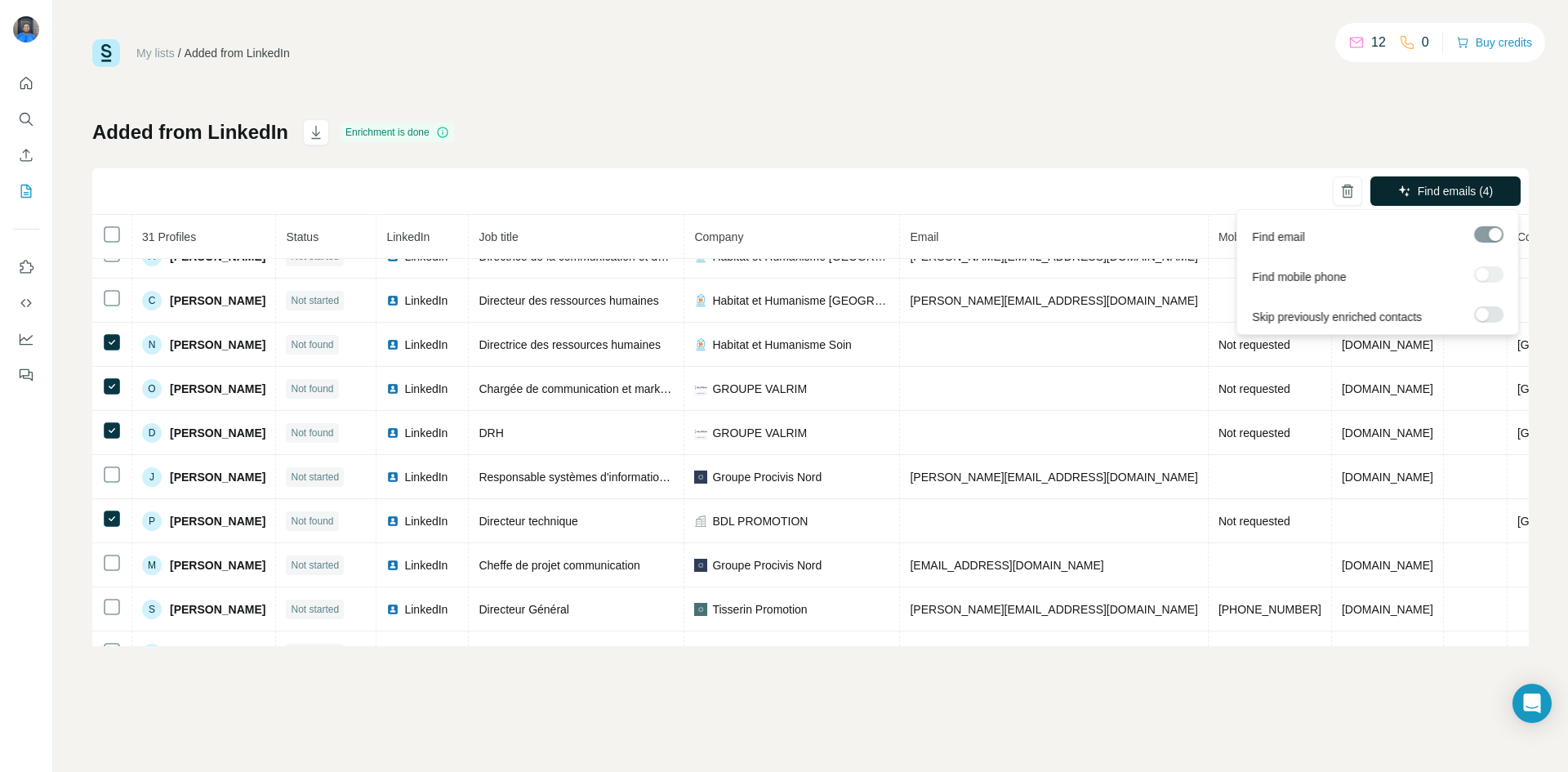
click at [1458, 192] on span "Find emails (4)" at bounding box center [1456, 192] width 76 height 17
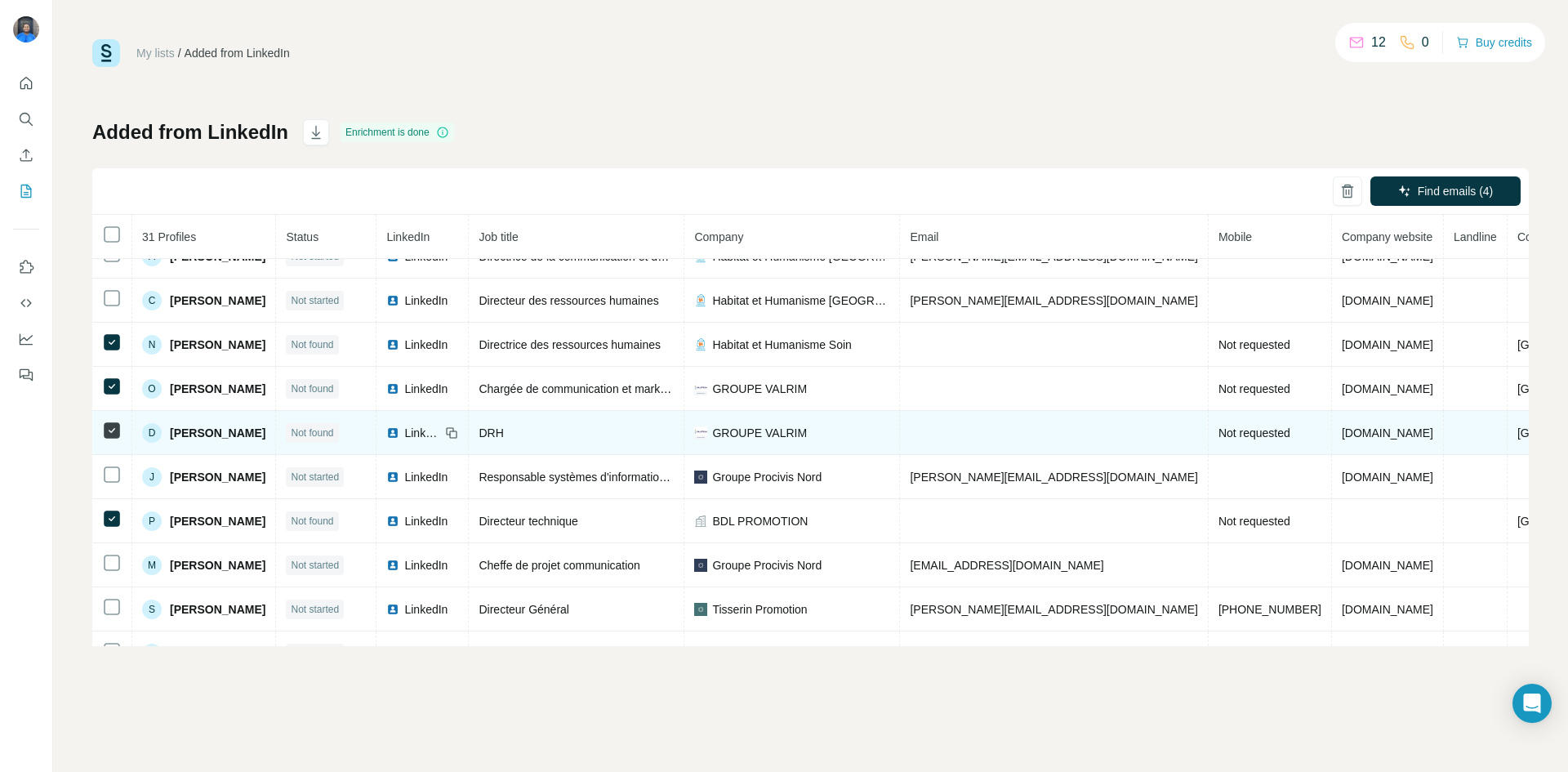
click at [807, 438] on span "GROUPE VALRIM" at bounding box center [760, 433] width 95 height 17
drag, startPoint x: 867, startPoint y: 433, endPoint x: 709, endPoint y: 431, distance: 158.0
click at [709, 431] on tr "D Doriane FAURITE Not found LinkedIn DRH GROUPE VALRIM Not requested groupe-val…" at bounding box center [869, 433] width 1554 height 44
click at [459, 425] on div "LinkedIn" at bounding box center [423, 433] width 72 height 17
click at [459, 433] on icon at bounding box center [452, 433] width 13 height 13
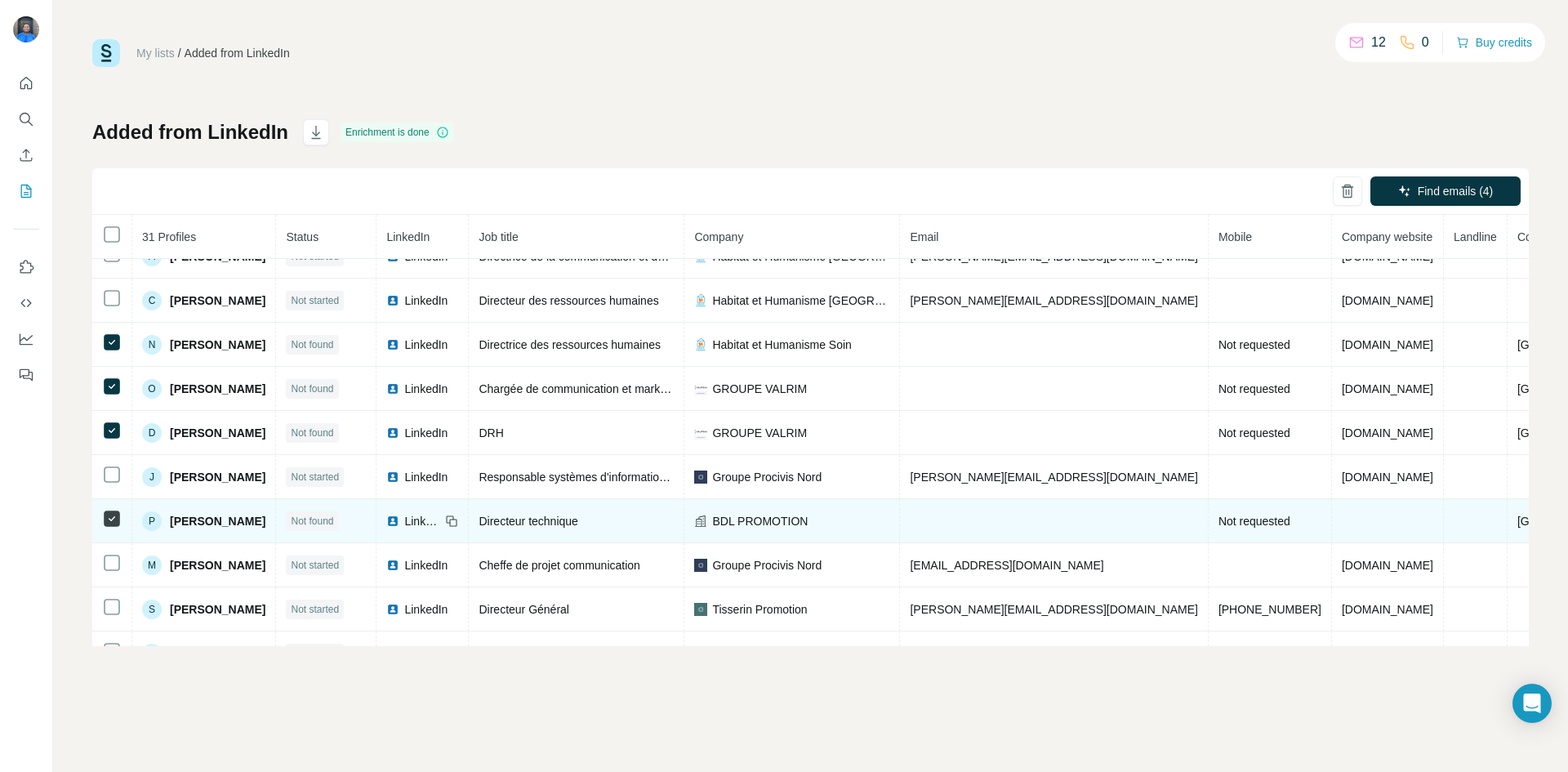
click at [1058, 528] on td at bounding box center [1054, 521] width 308 height 44
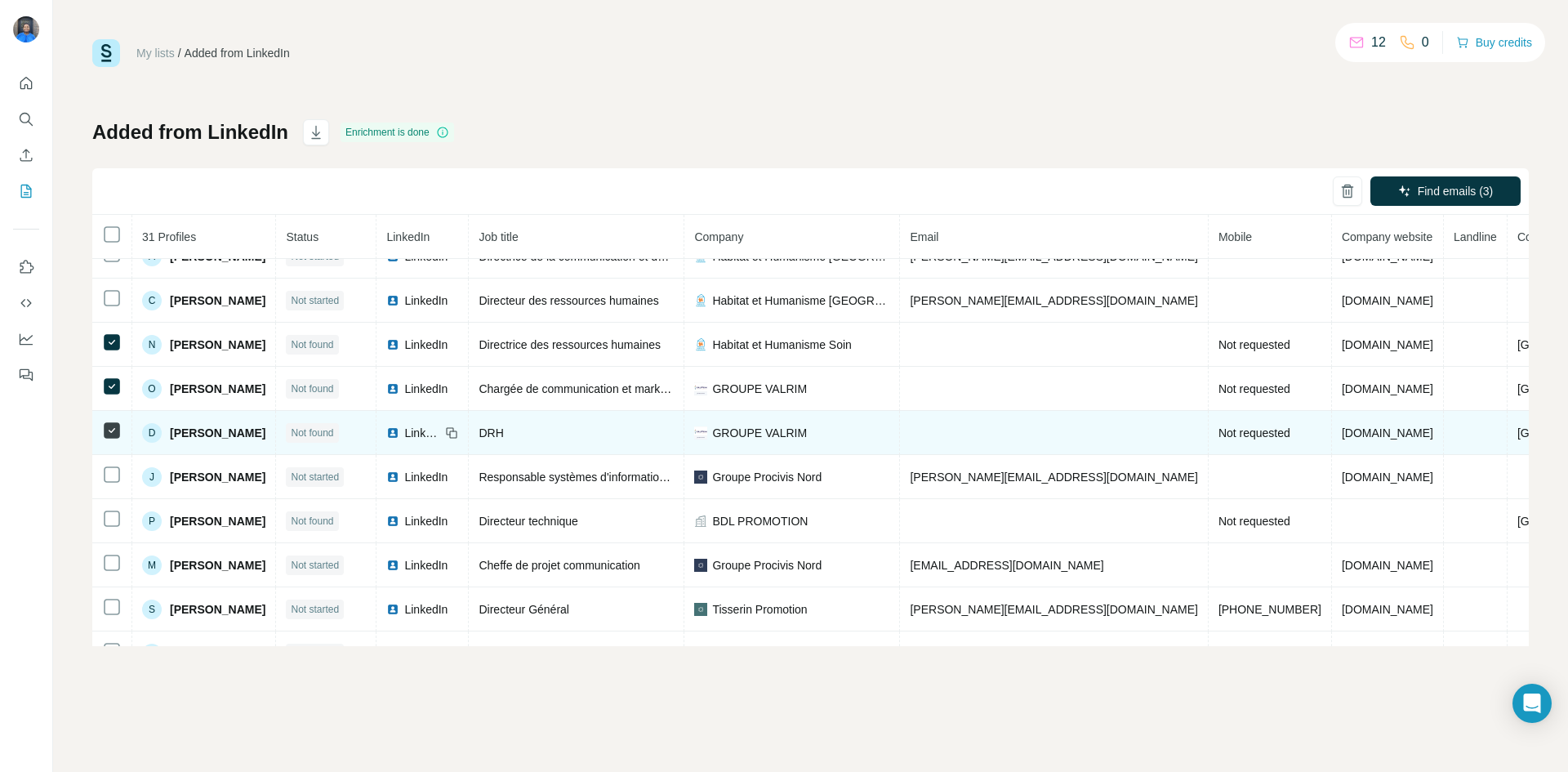
click at [108, 420] on td at bounding box center [111, 433] width 40 height 44
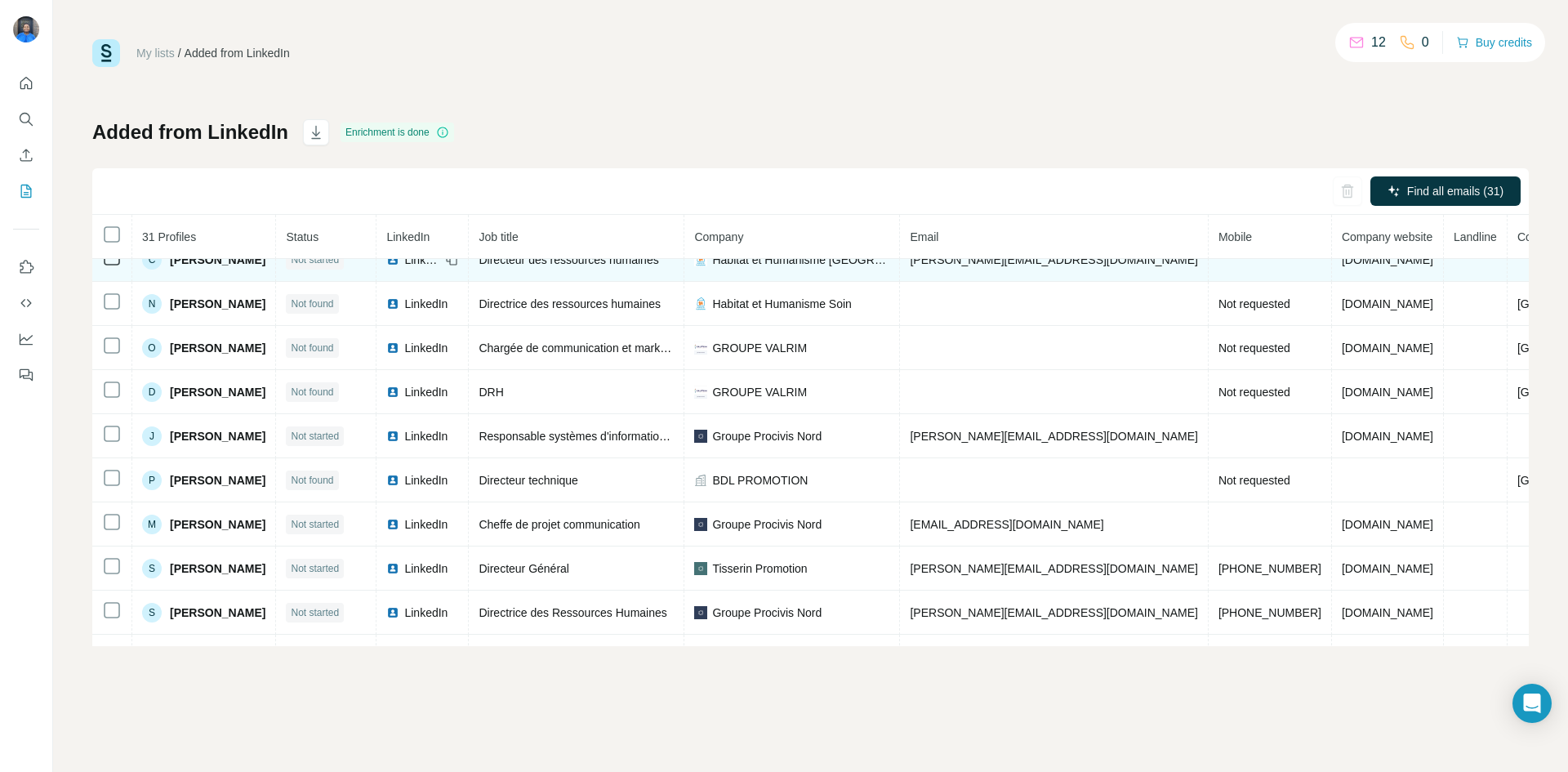
scroll to position [988, 0]
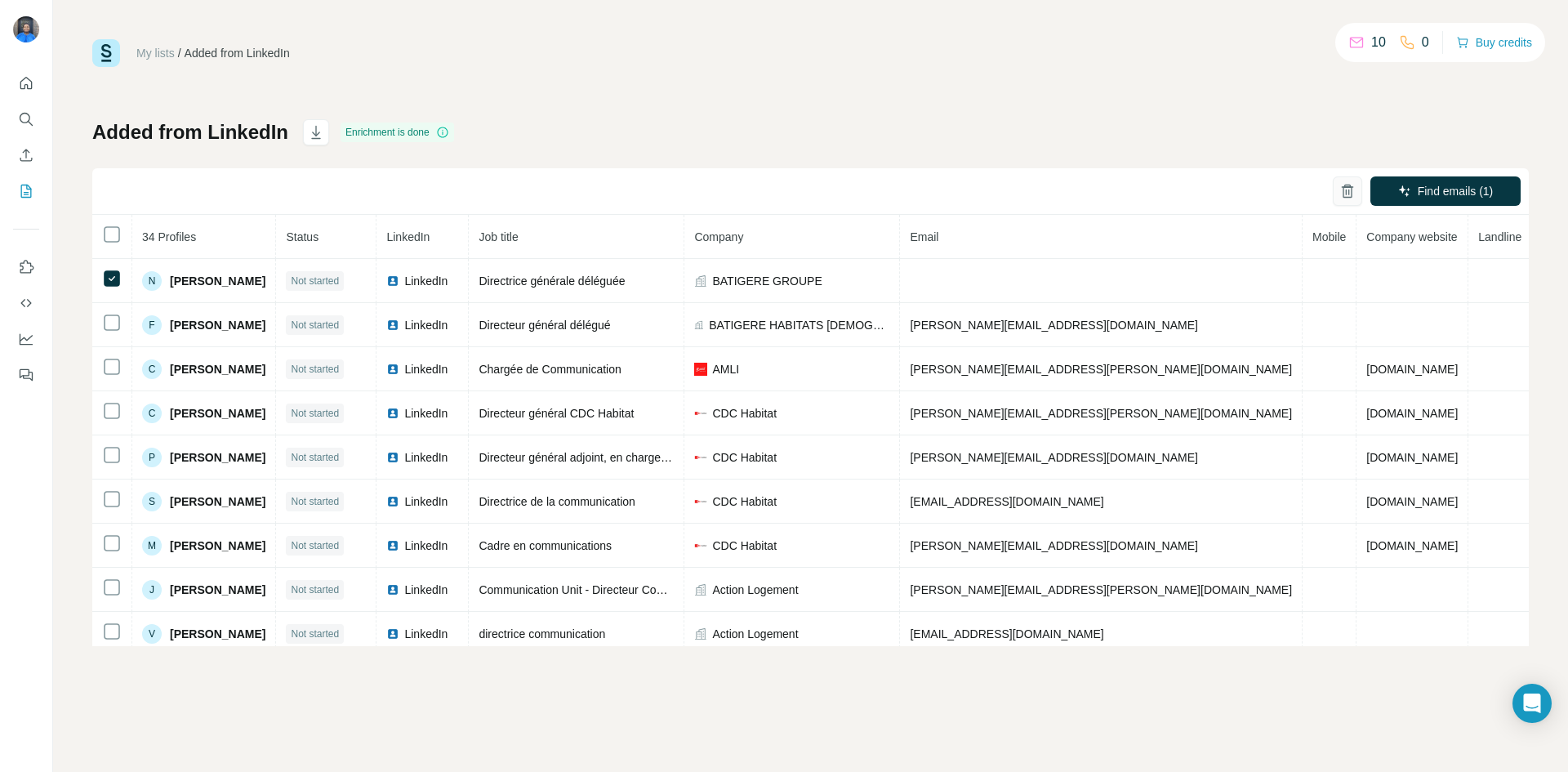
click at [1338, 189] on button "button" at bounding box center [1348, 192] width 29 height 29
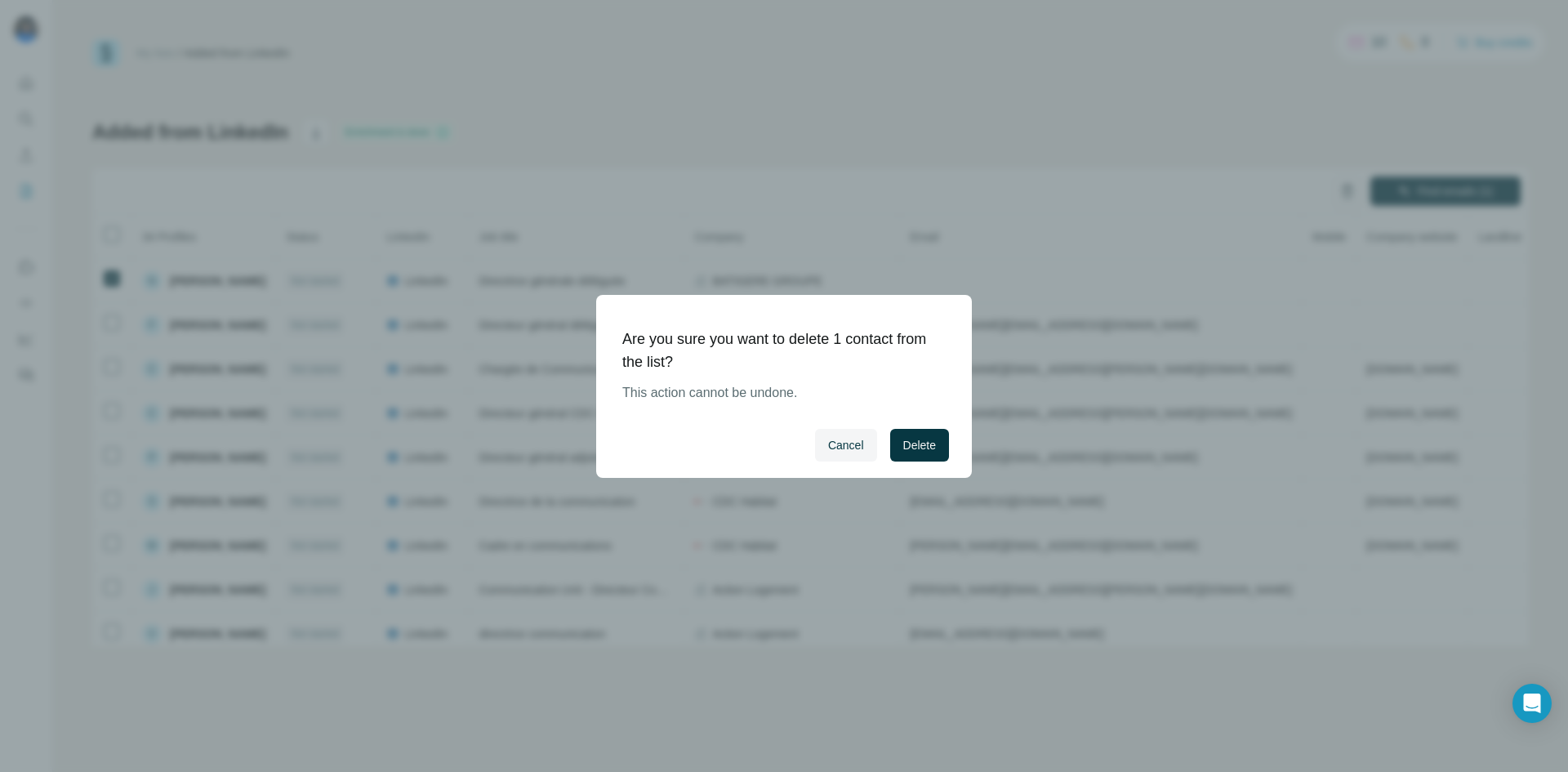
click at [932, 427] on div "Cancel Delete" at bounding box center [784, 445] width 376 height 65
click at [930, 439] on span "Delete" at bounding box center [919, 446] width 32 height 17
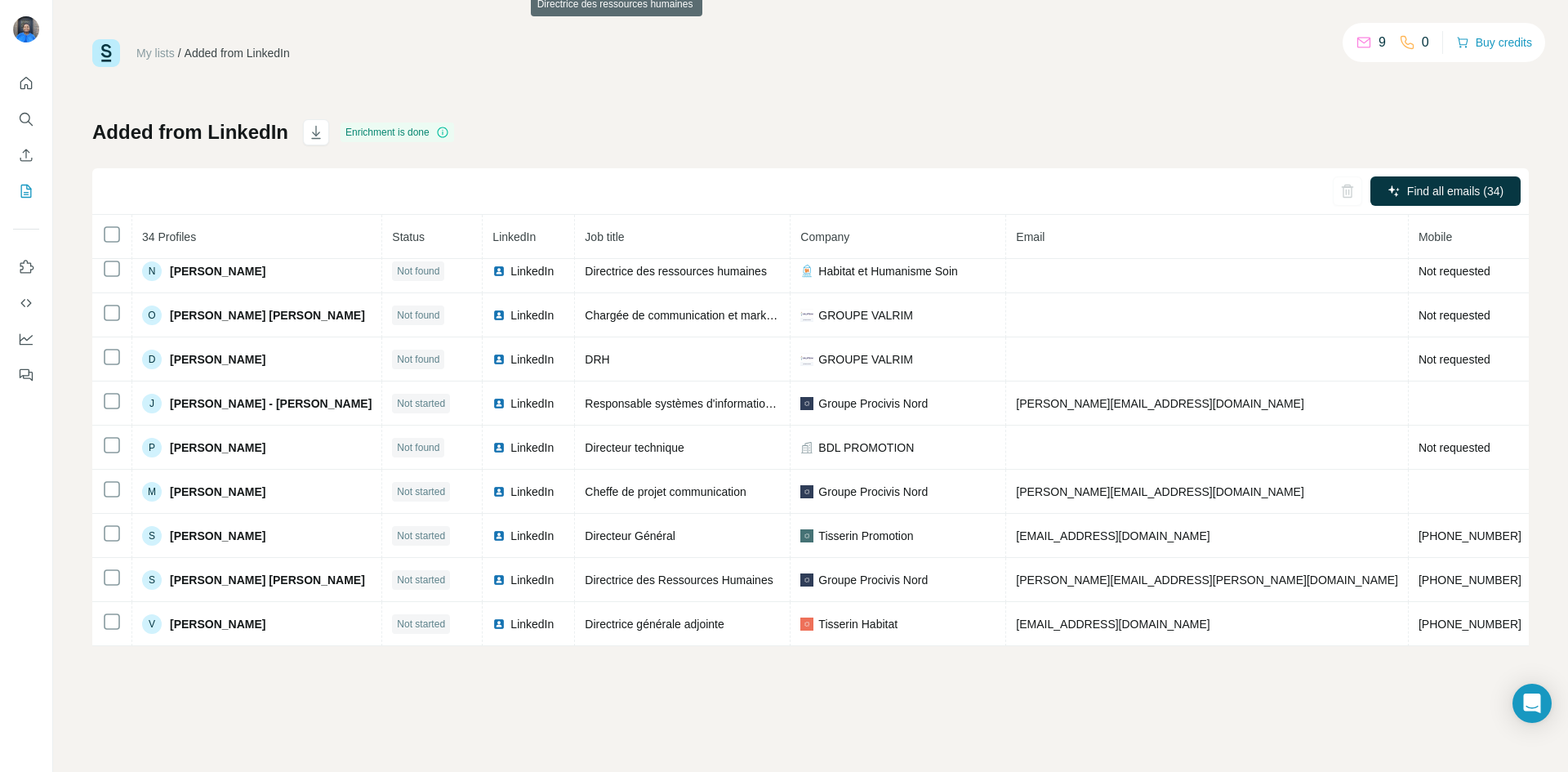
scroll to position [1165, 0]
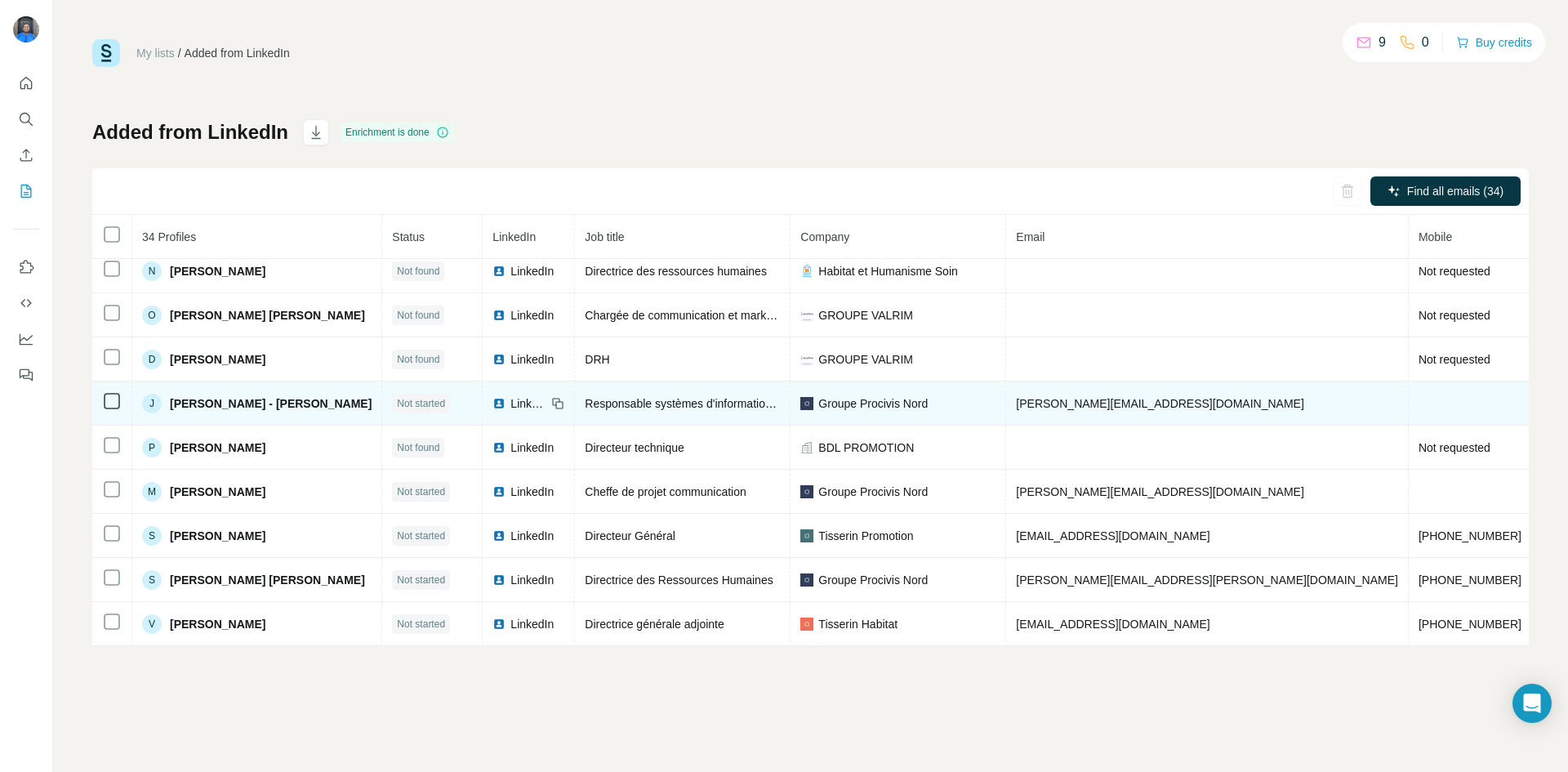
click at [510, 395] on span "LinkedIn" at bounding box center [528, 404] width 36 height 17
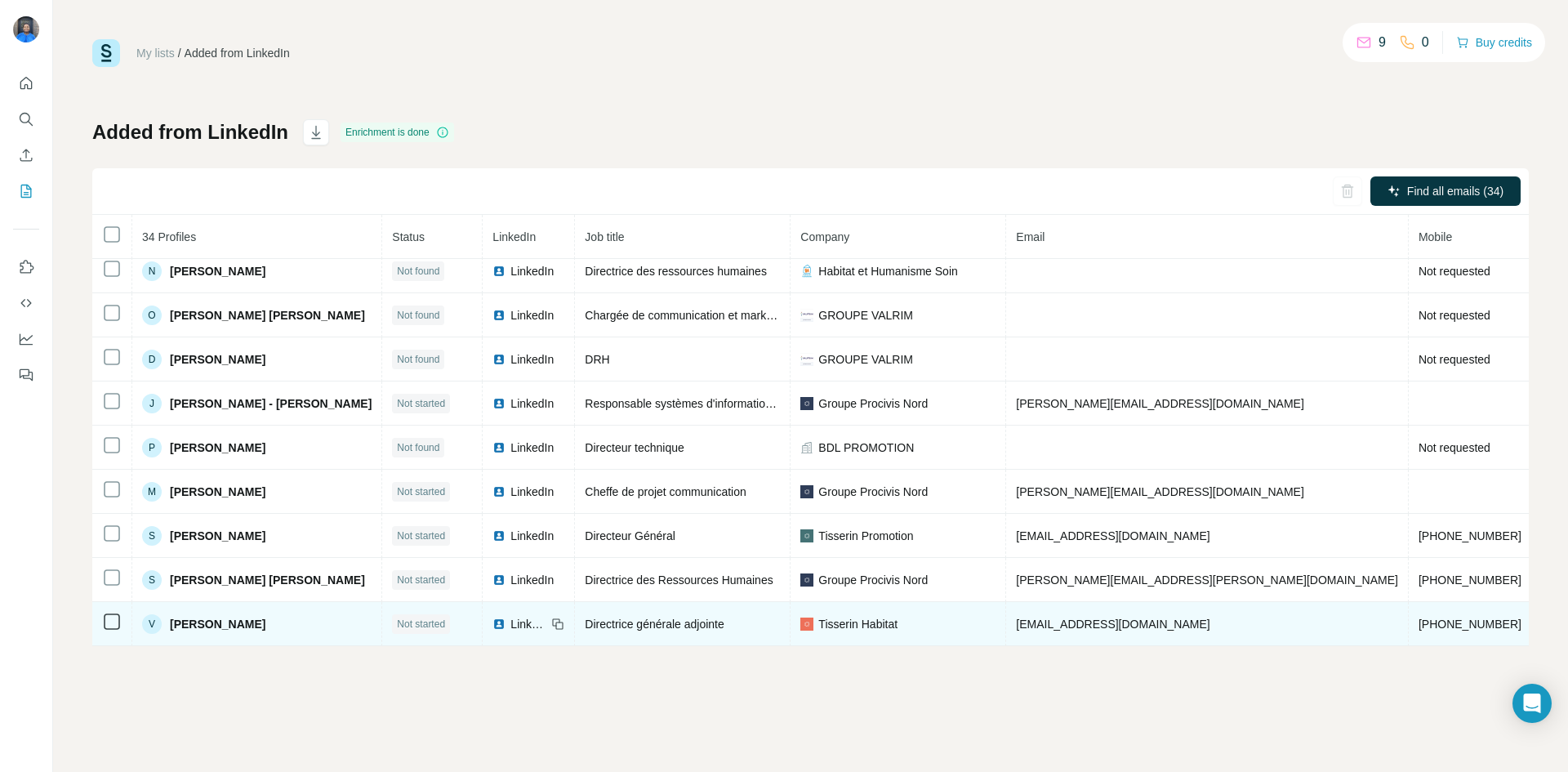
click at [510, 616] on span "LinkedIn" at bounding box center [528, 625] width 36 height 17
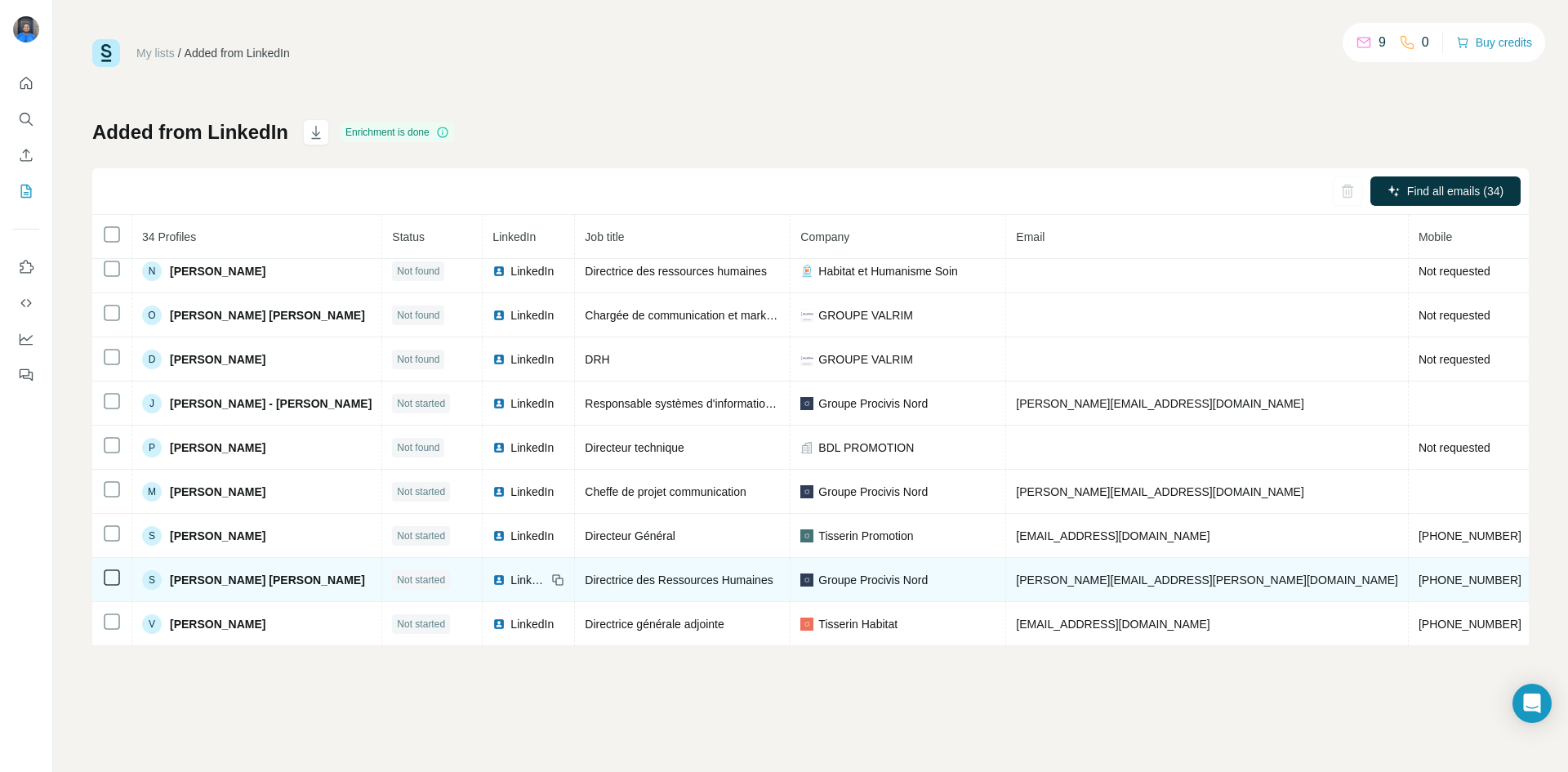
click at [819, 574] on span "Groupe Procivis Nord" at bounding box center [873, 580] width 110 height 17
click at [510, 572] on span "LinkedIn" at bounding box center [528, 580] width 36 height 17
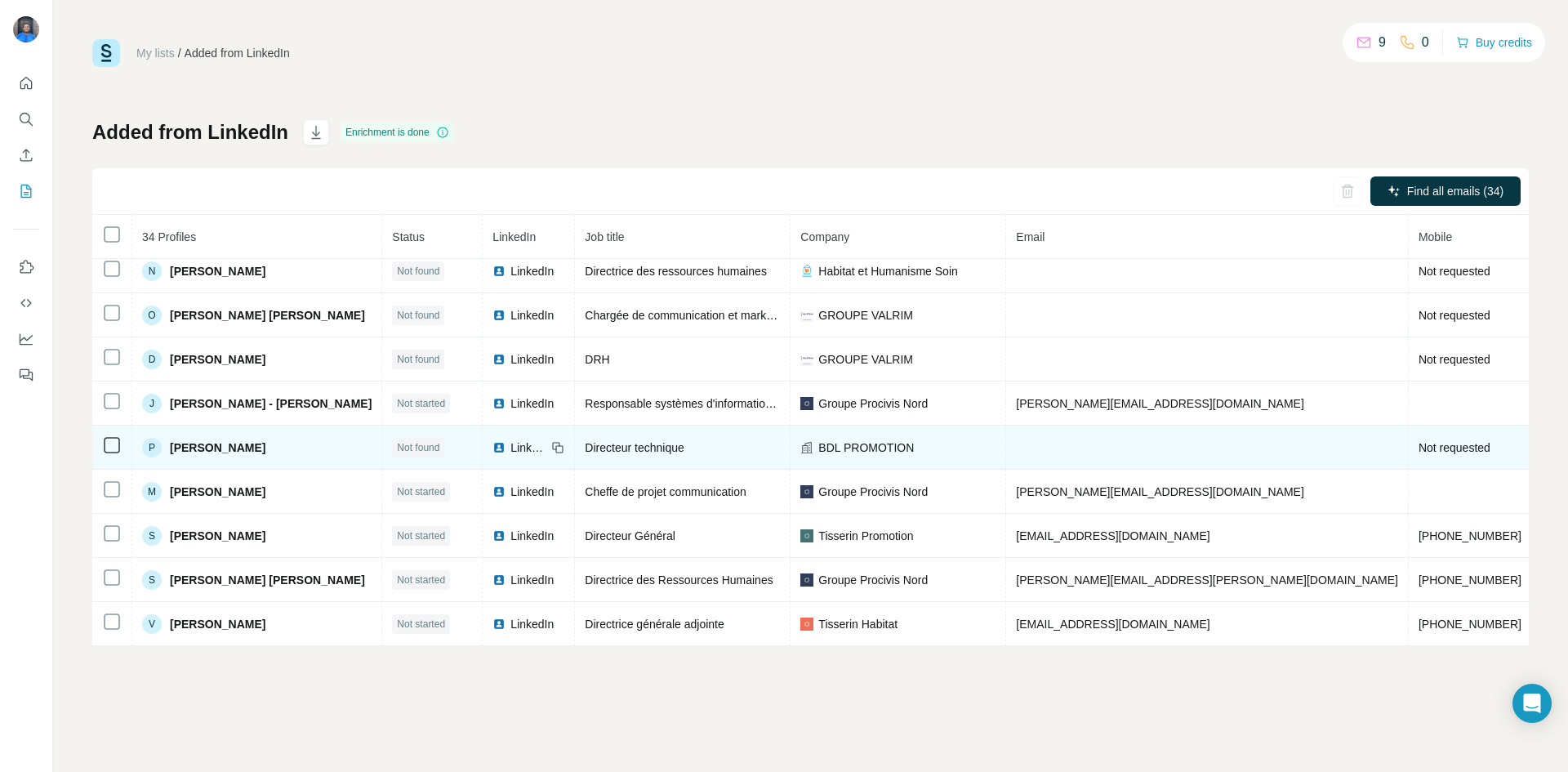
click at [503, 429] on td "LinkedIn" at bounding box center [528, 448] width 92 height 44
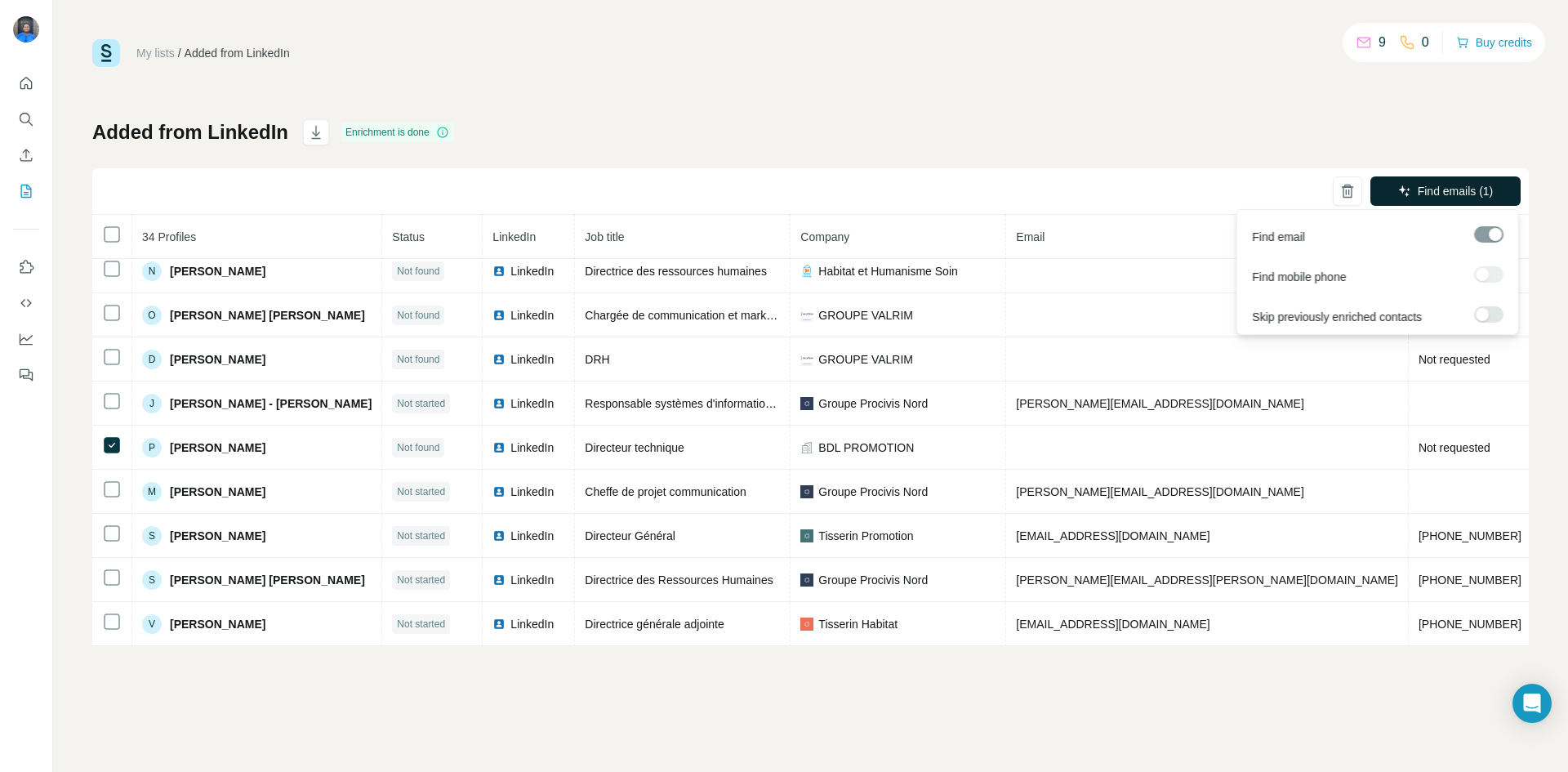
click at [1430, 190] on span "Find emails (1)" at bounding box center [1456, 192] width 76 height 17
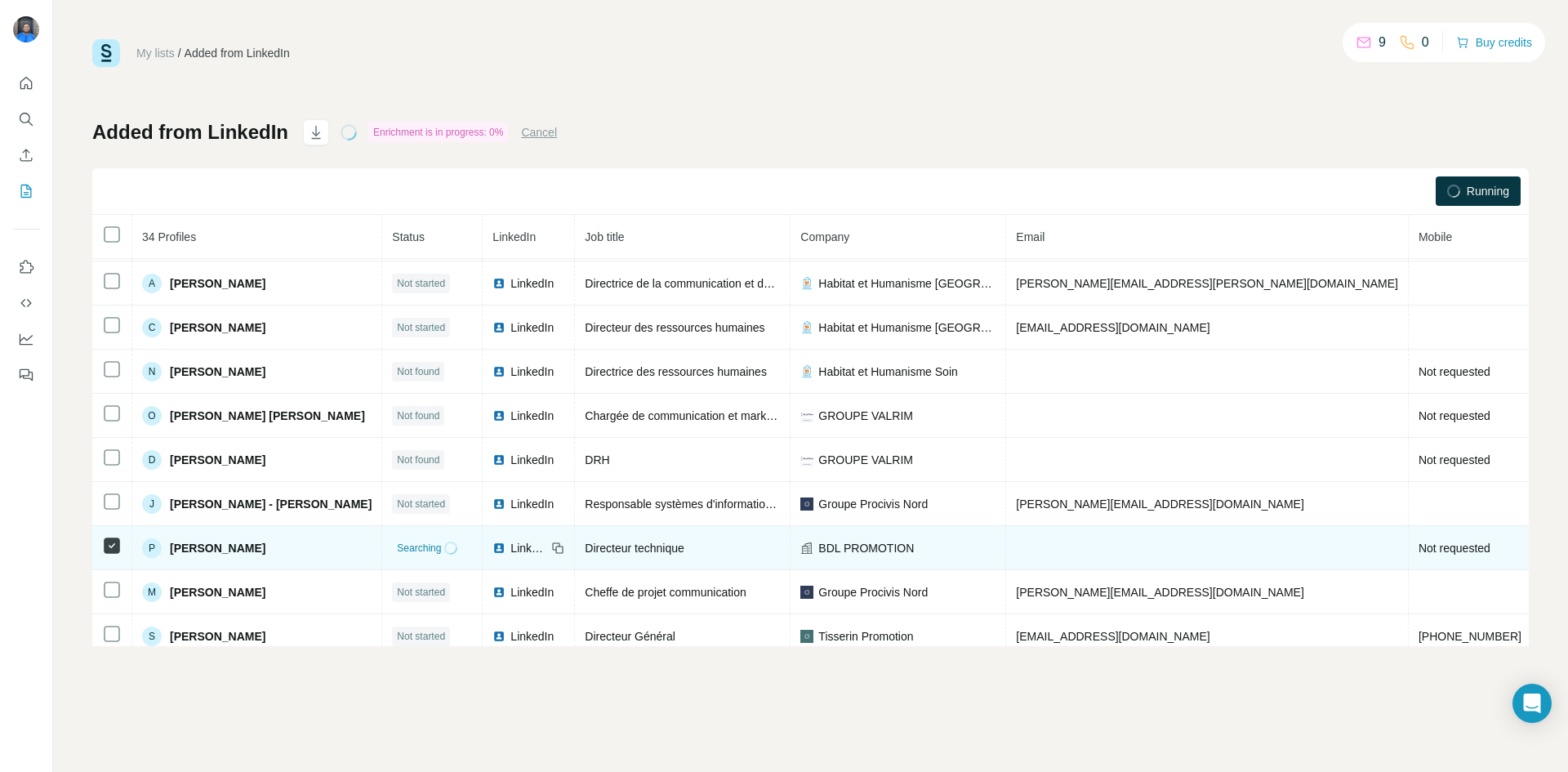
scroll to position [1002, 0]
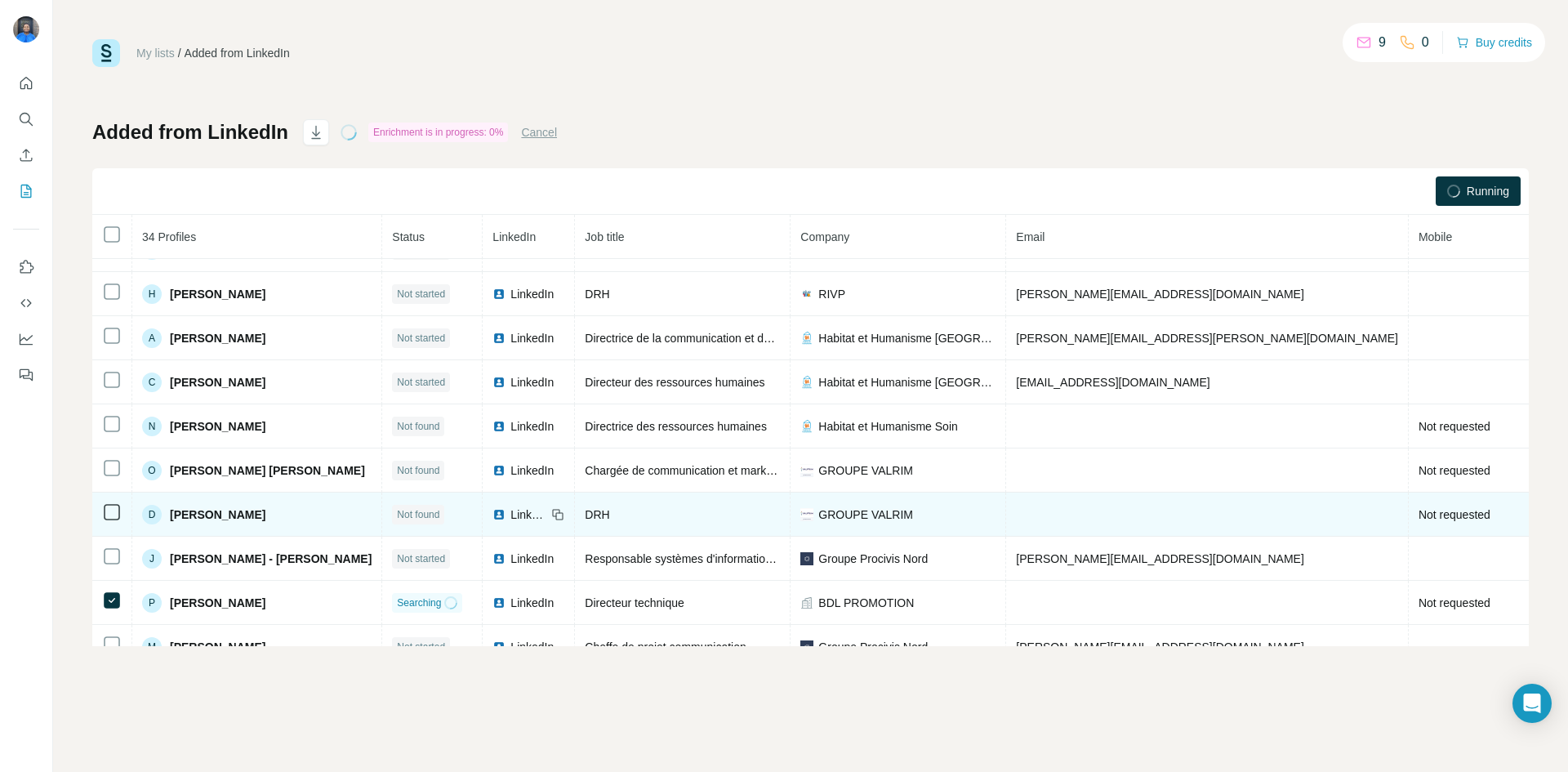
click at [510, 512] on span "LinkedIn" at bounding box center [528, 515] width 36 height 17
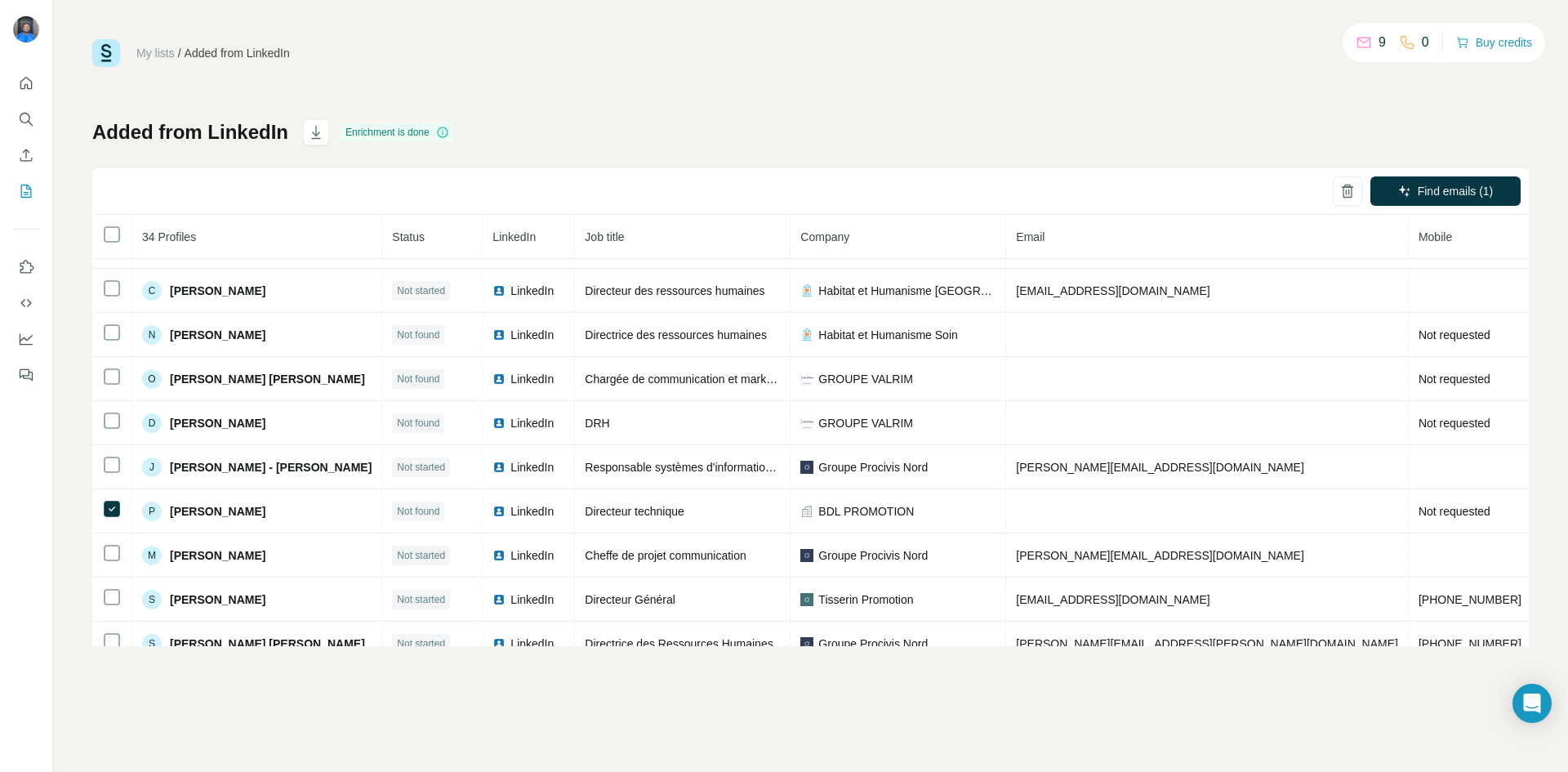
scroll to position [1083, 0]
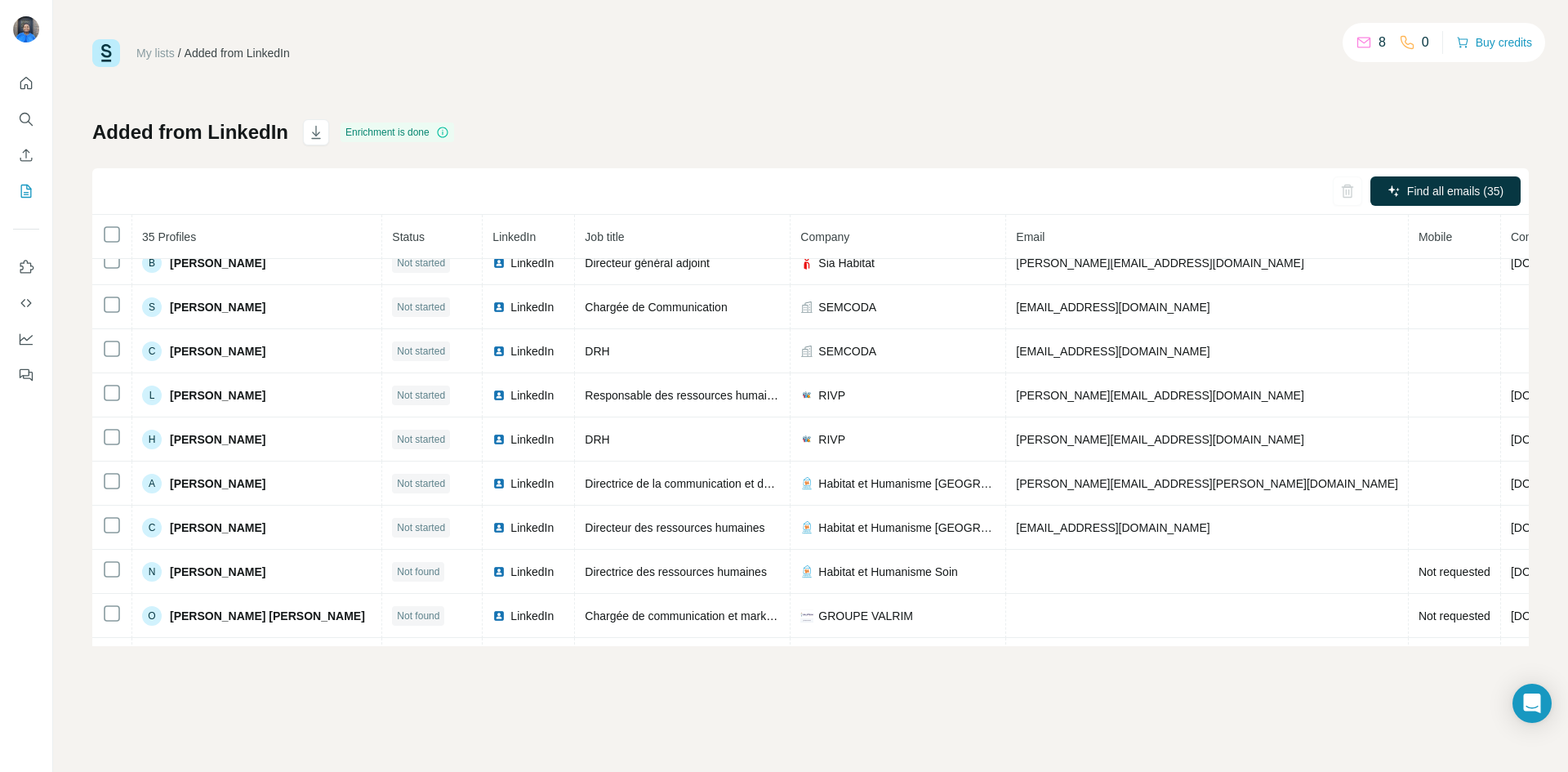
scroll to position [912, 0]
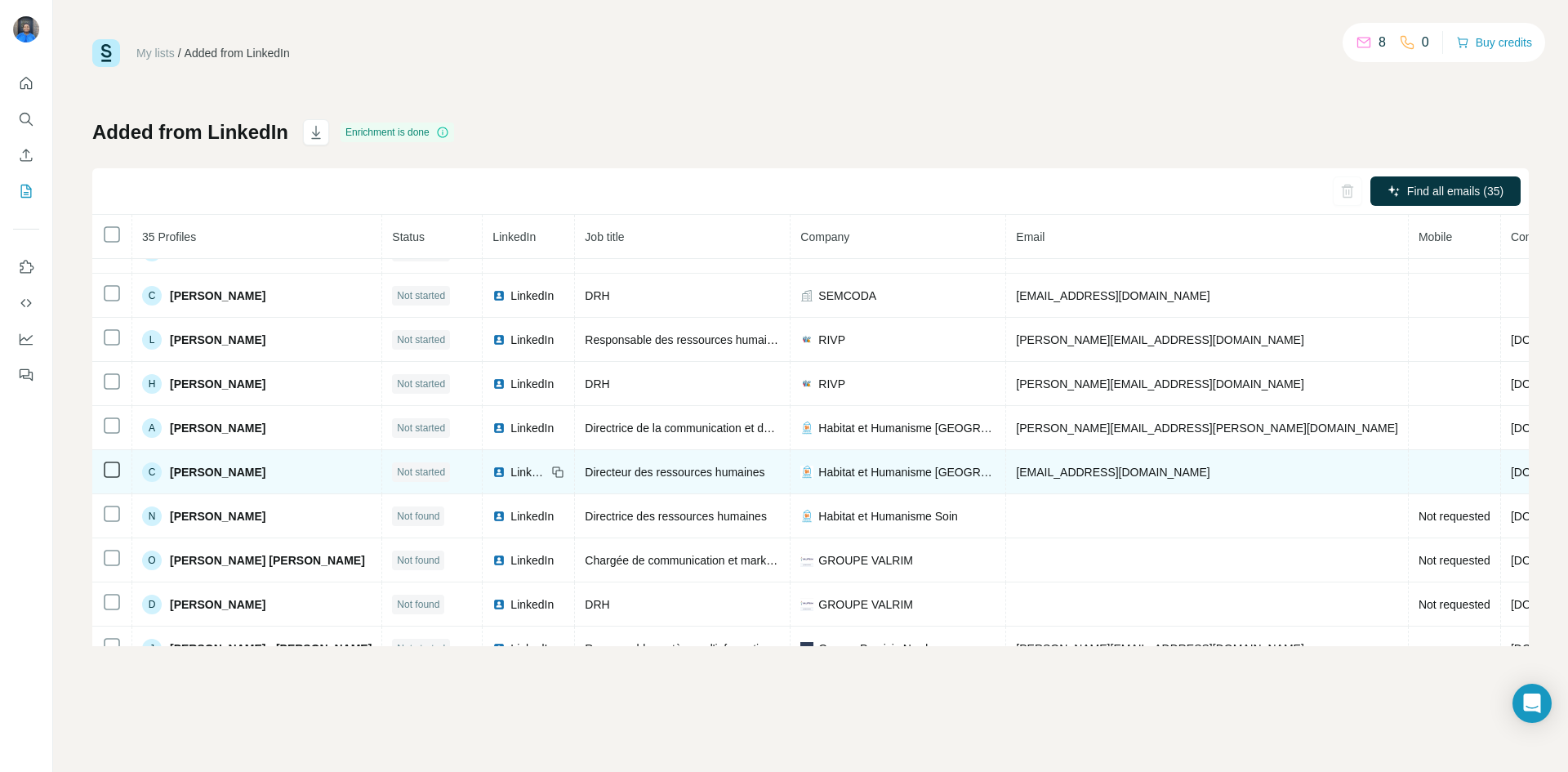
click at [510, 474] on span "LinkedIn" at bounding box center [528, 473] width 36 height 17
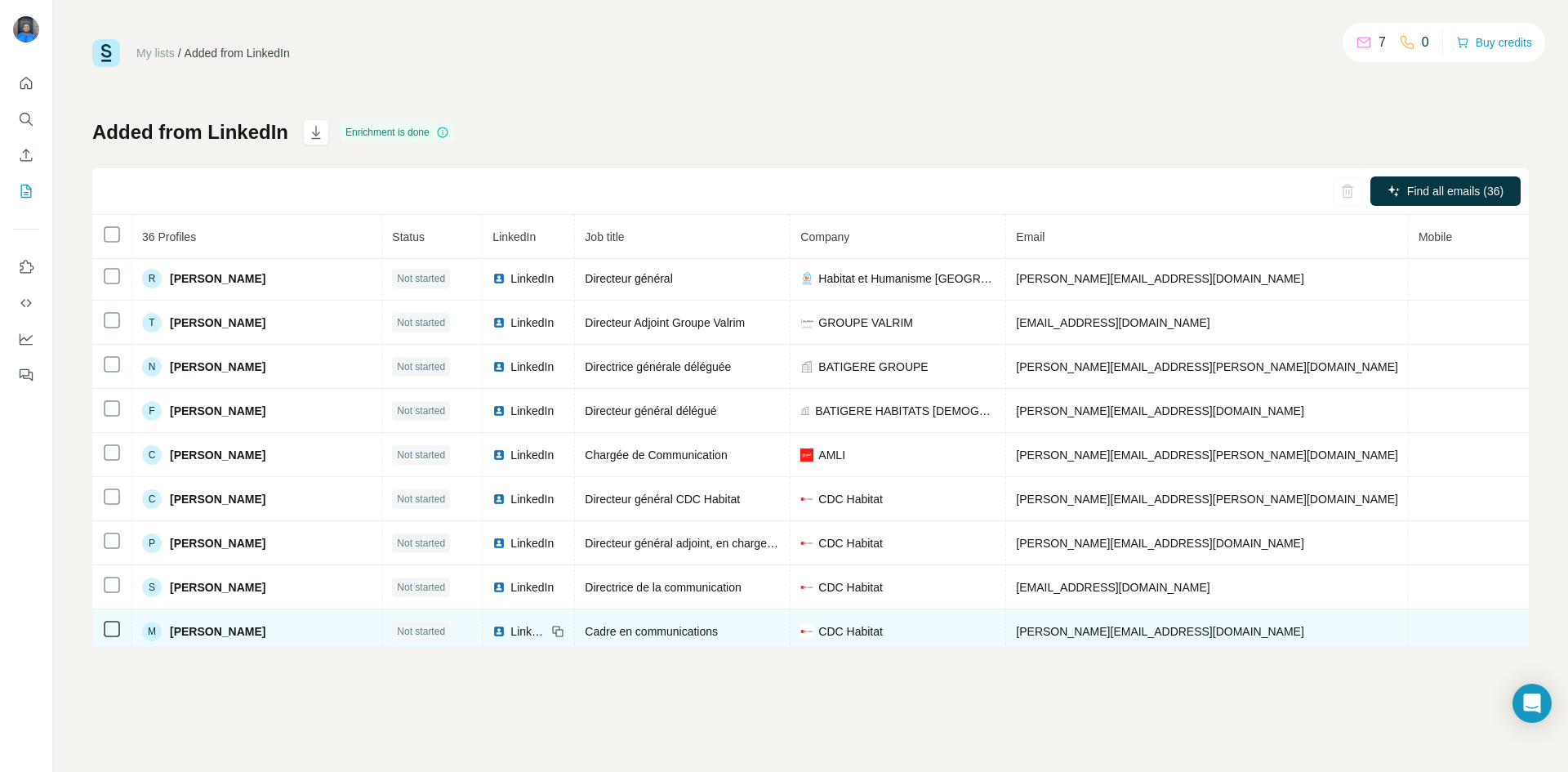
scroll to position [0, 0]
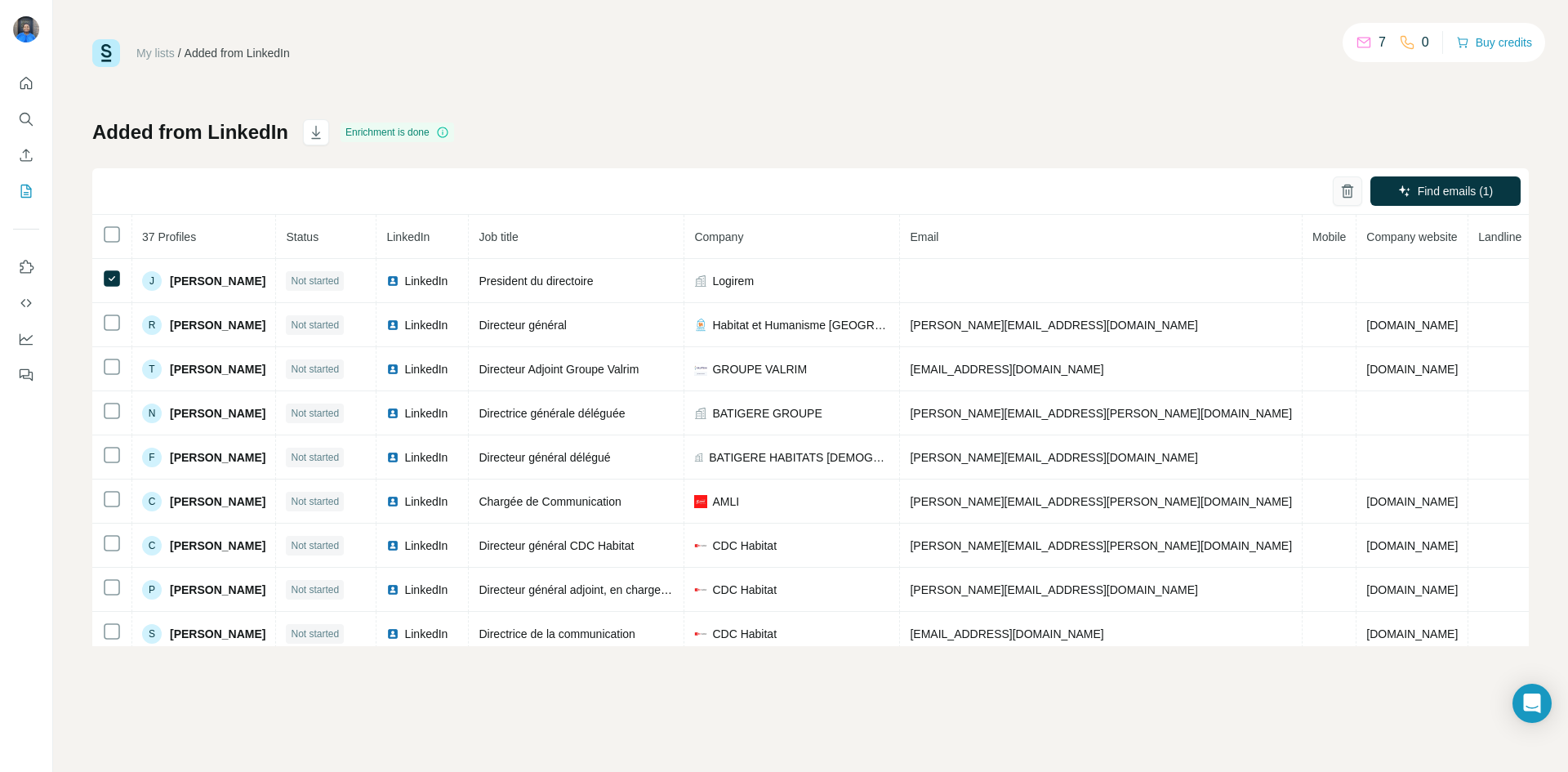
click at [1346, 192] on icon "button" at bounding box center [1348, 193] width 4 height 6
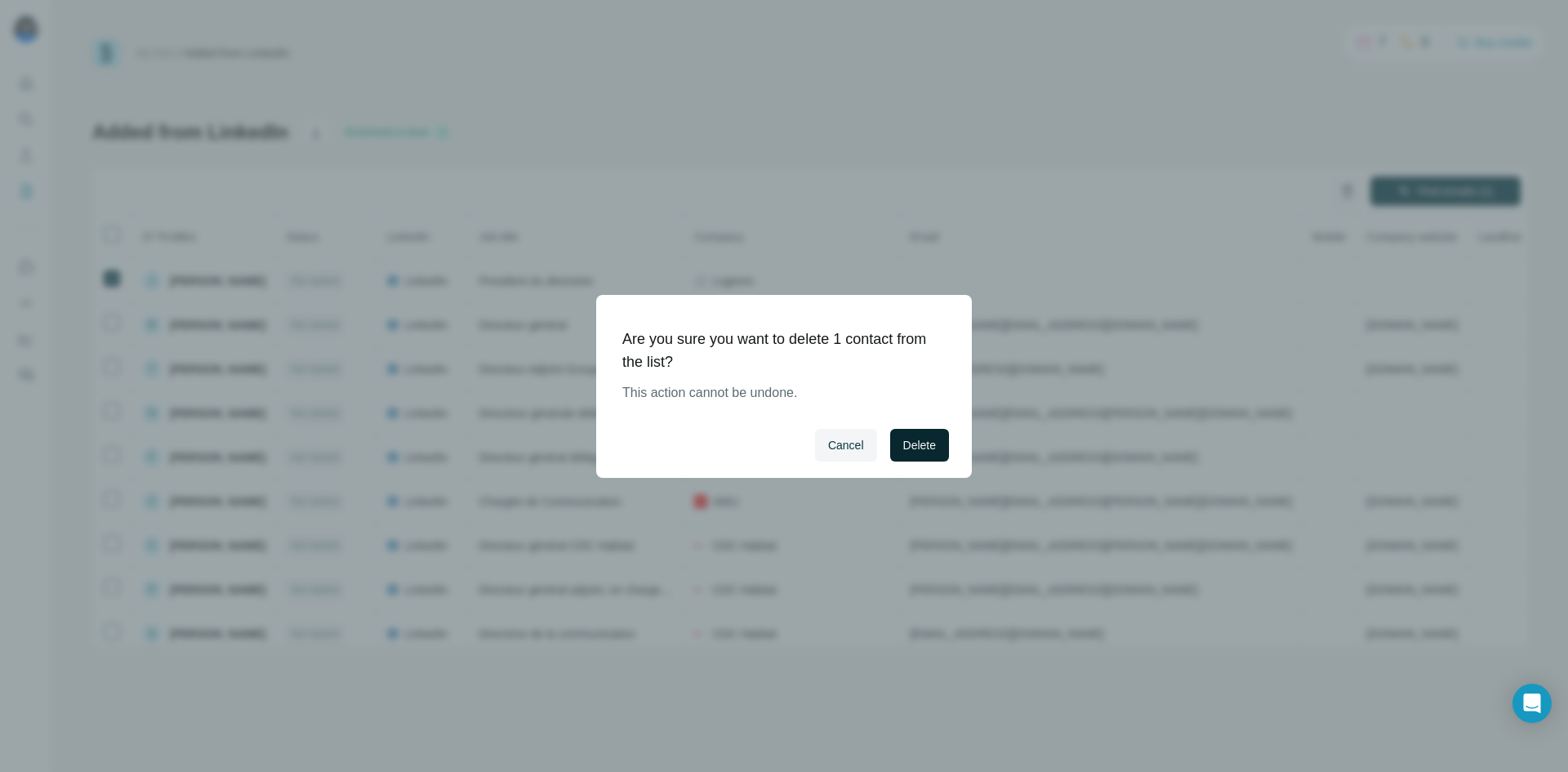
click at [937, 446] on button "Delete" at bounding box center [920, 445] width 59 height 32
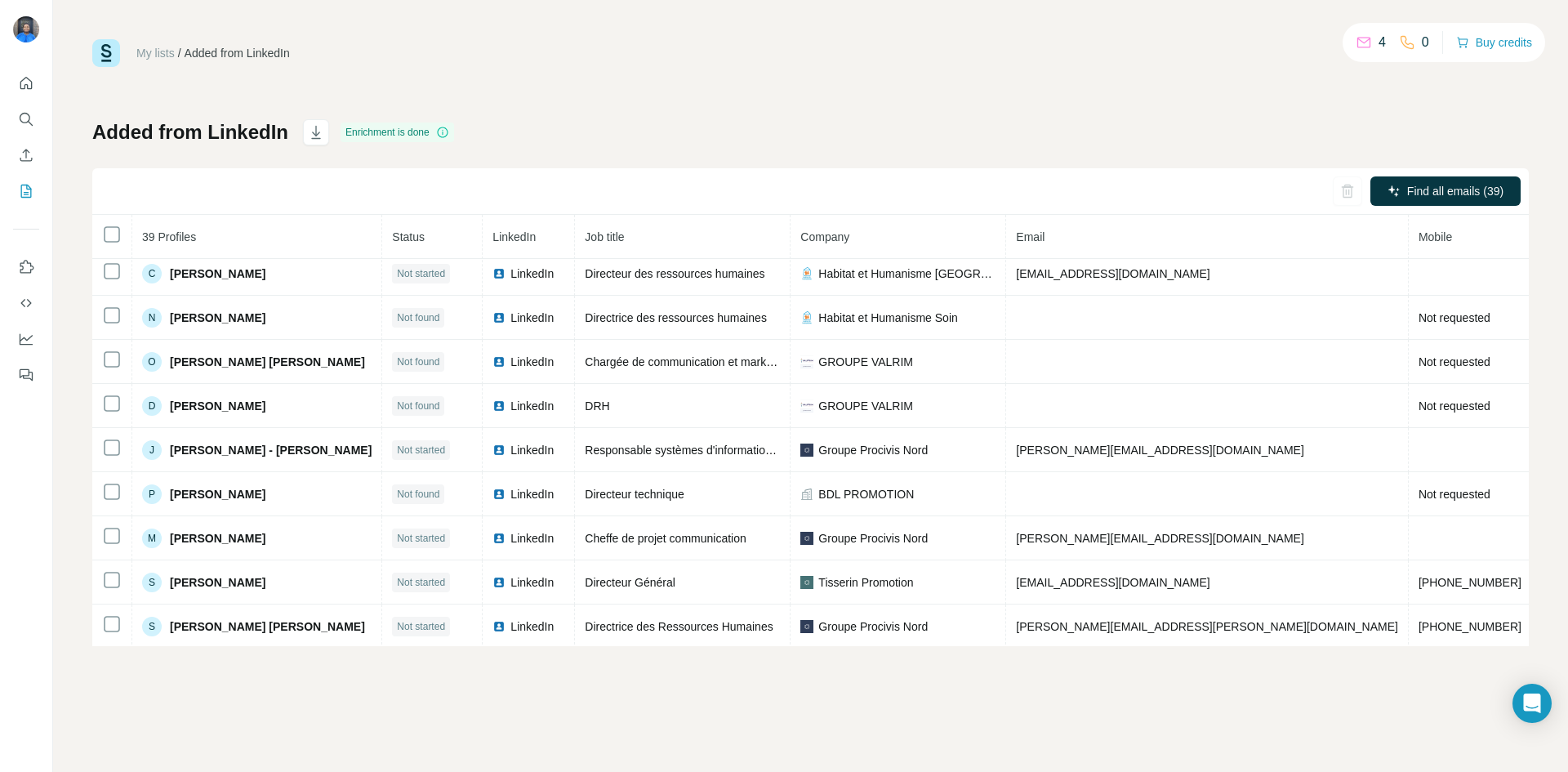
scroll to position [1386, 0]
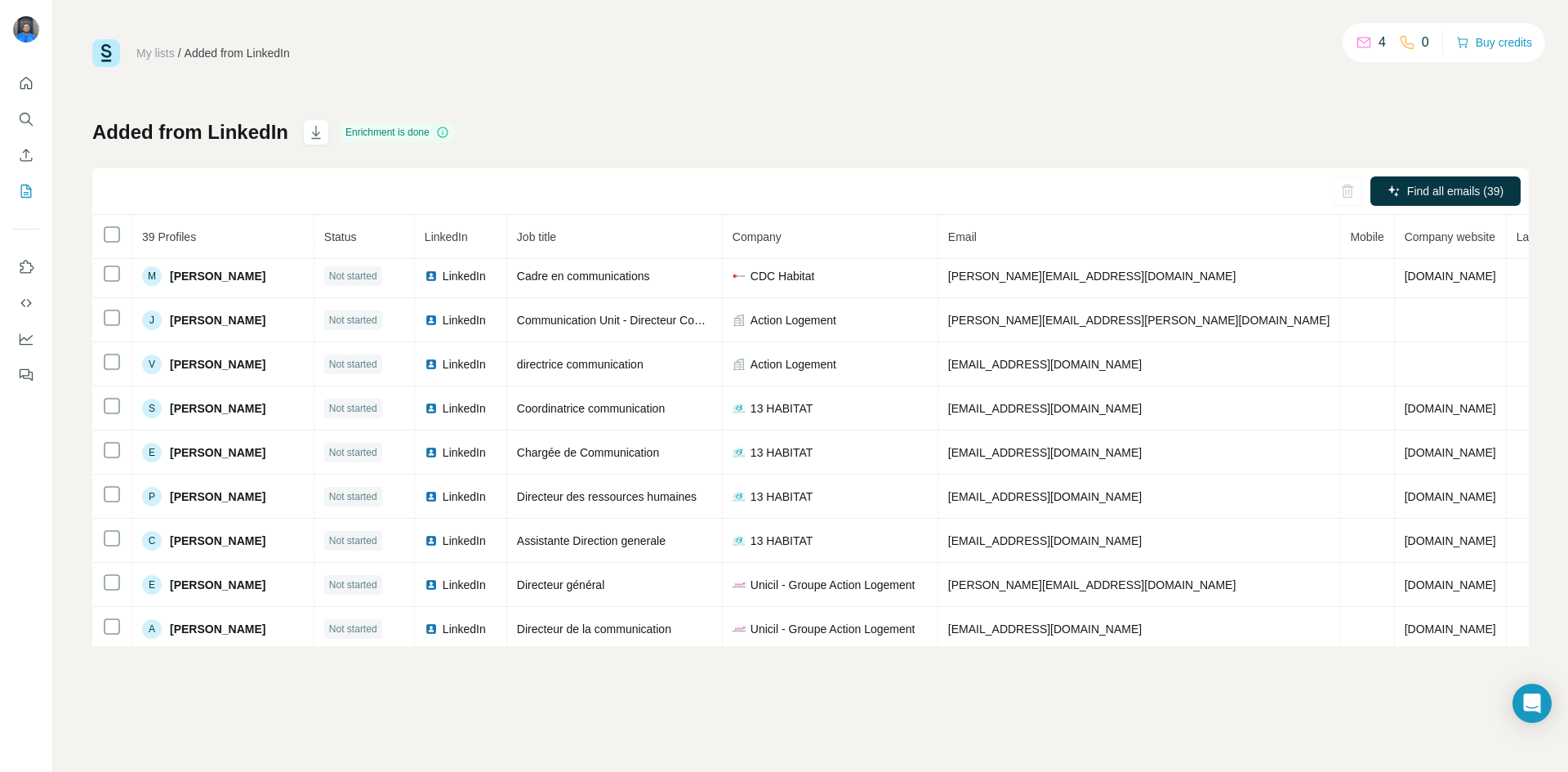
scroll to position [503, 0]
